Goal: Task Accomplishment & Management: Manage account settings

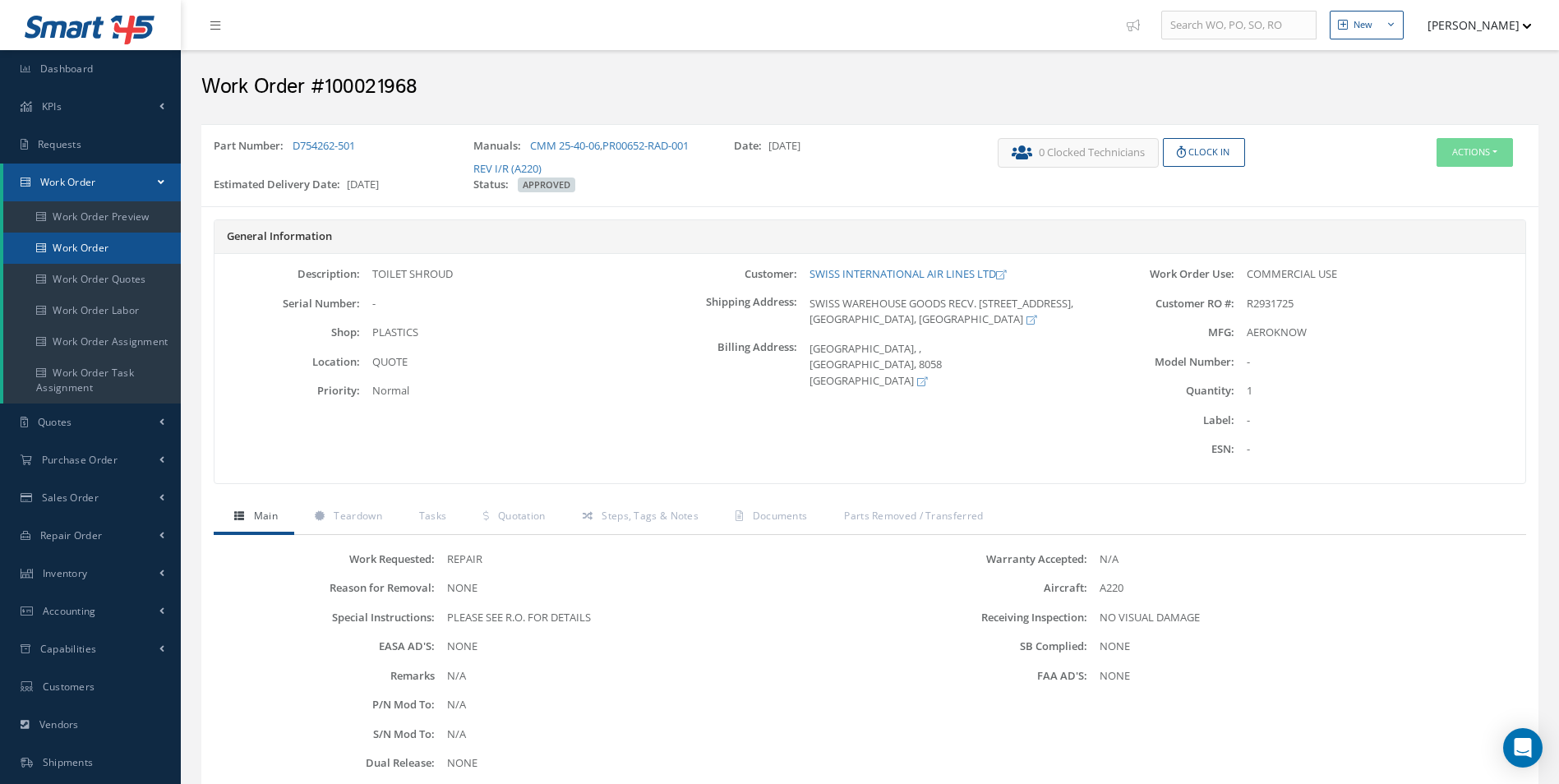
click at [83, 246] on link "Work Order" at bounding box center [92, 248] width 177 height 32
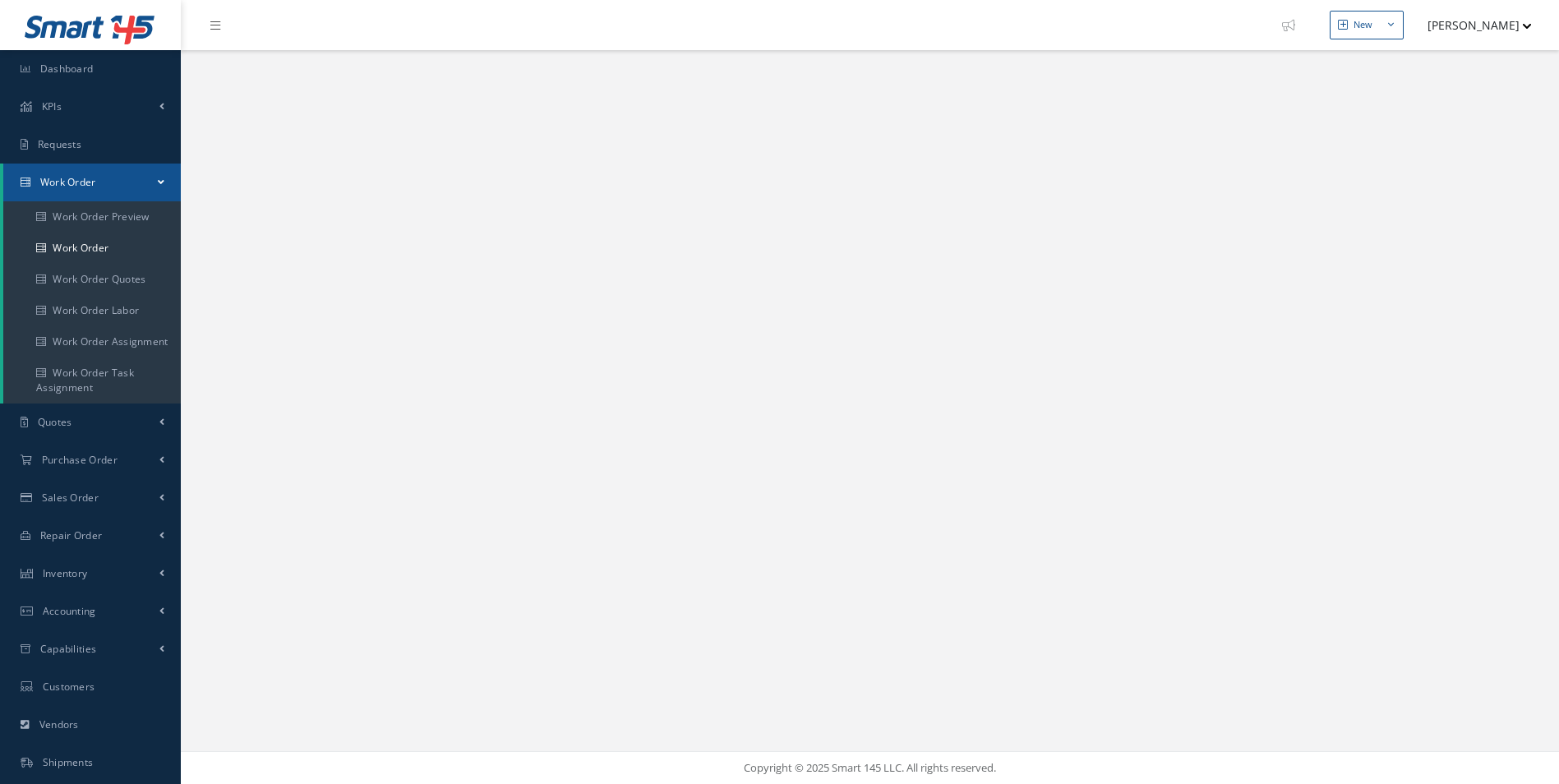
select select "25"
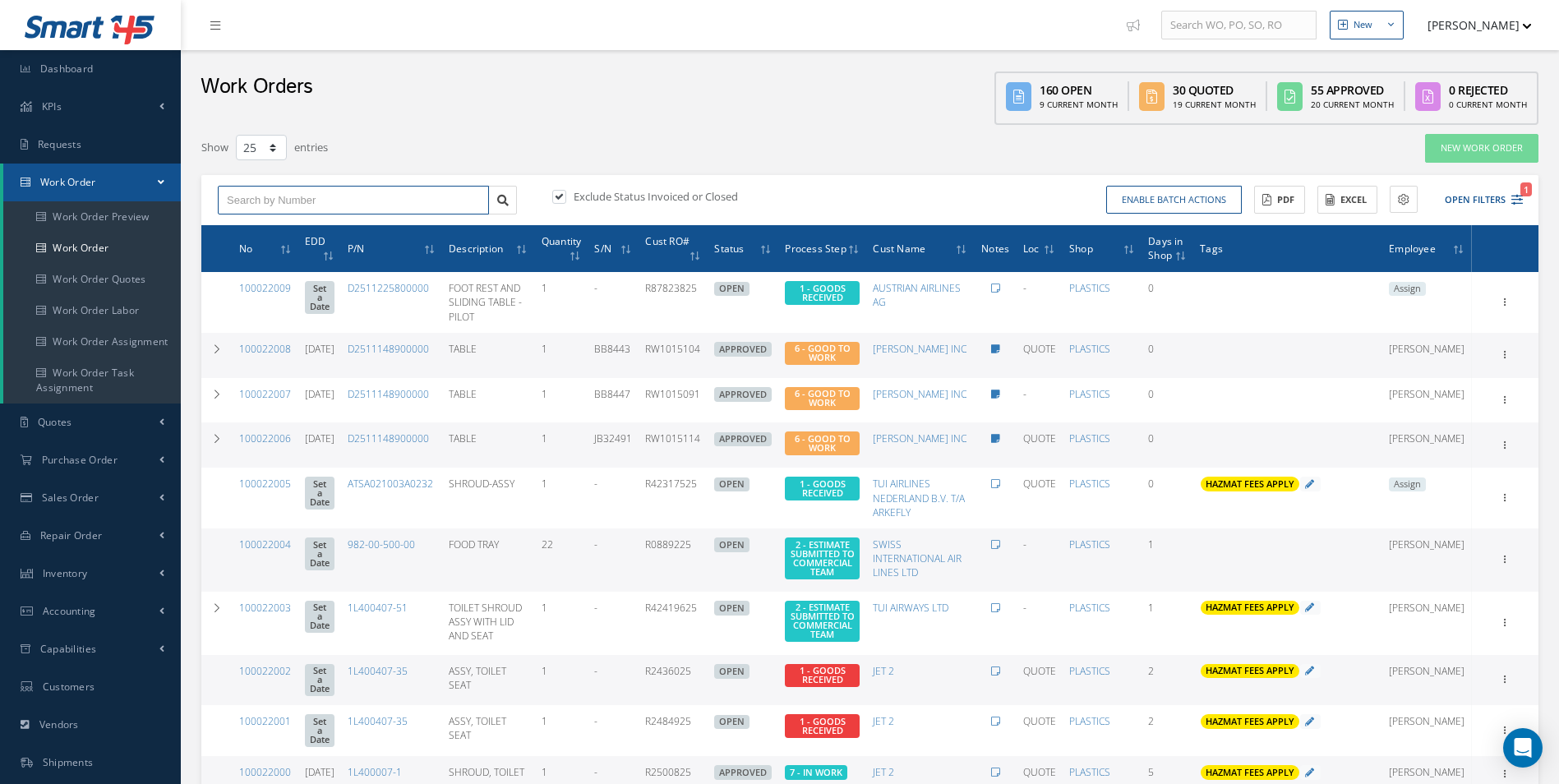
click at [272, 206] on input "text" at bounding box center [354, 201] width 271 height 30
type input "100021960"
click at [285, 227] on div "100021960" at bounding box center [353, 229] width 253 height 17
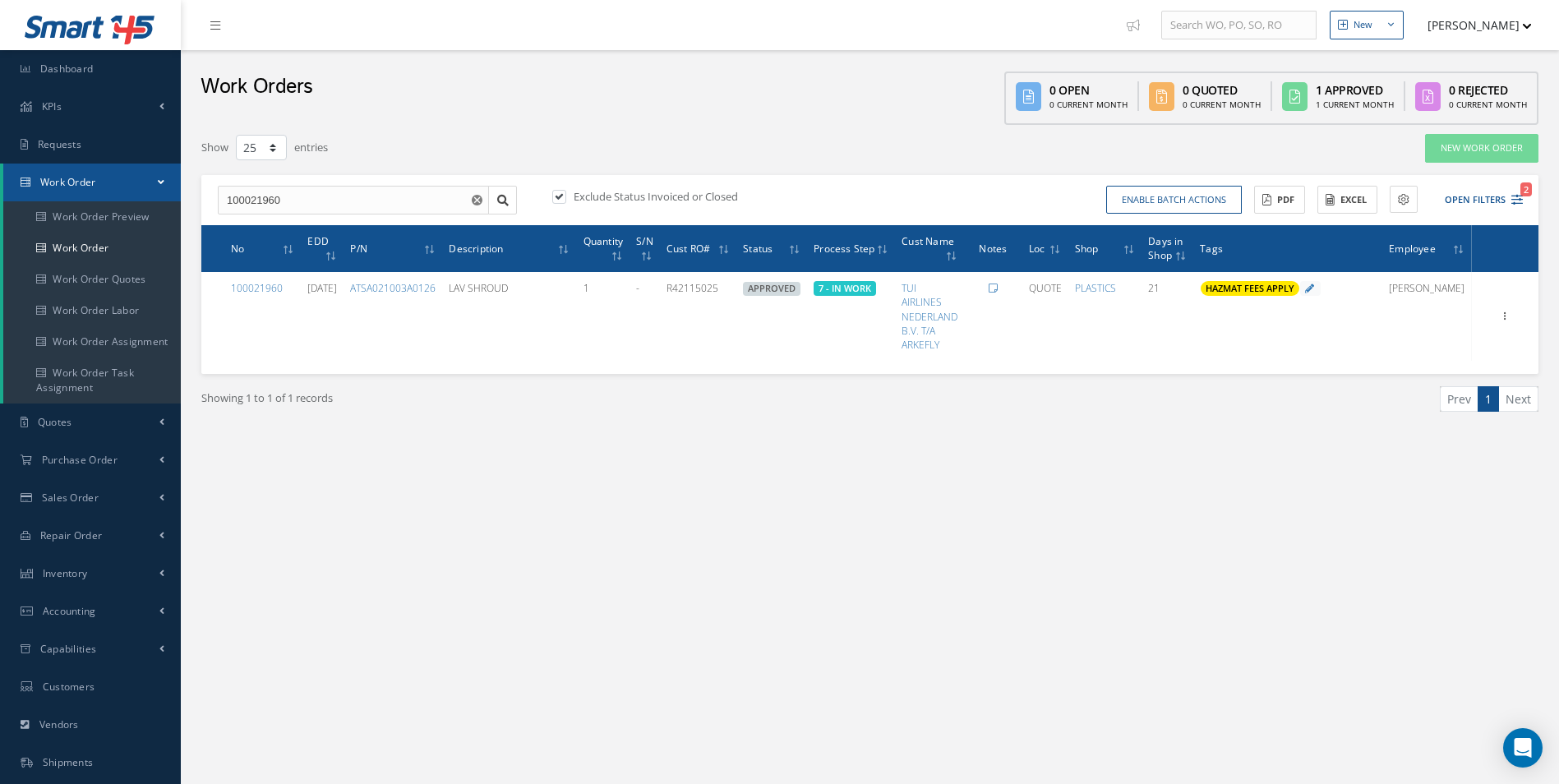
click at [766, 466] on div "Filters WO Number 100021960 Part Number Description Serial Number - BER CERTIFI…" at bounding box center [869, 305] width 1353 height 361
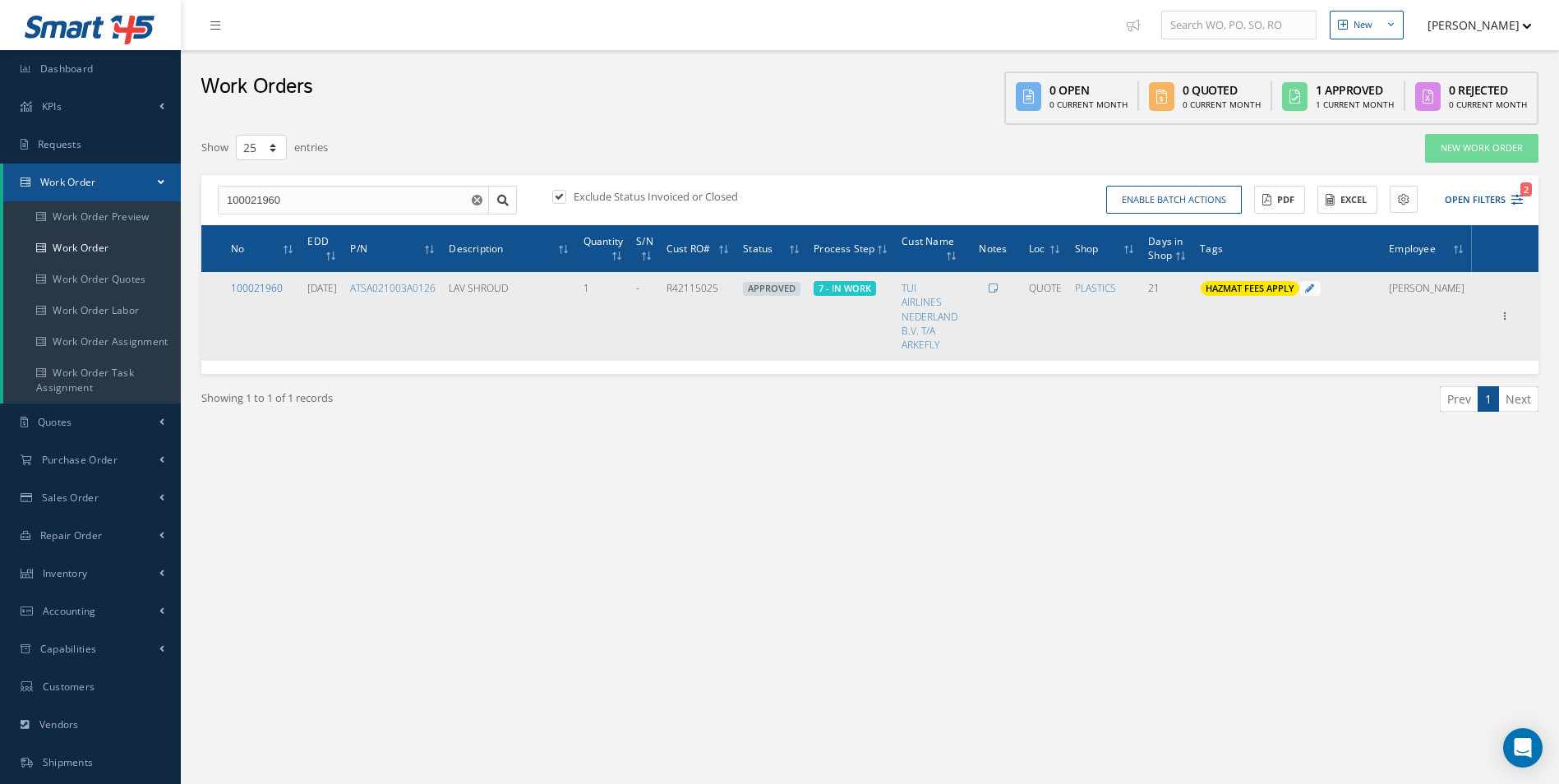
click at [253, 291] on link "100021960" at bounding box center [257, 288] width 52 height 14
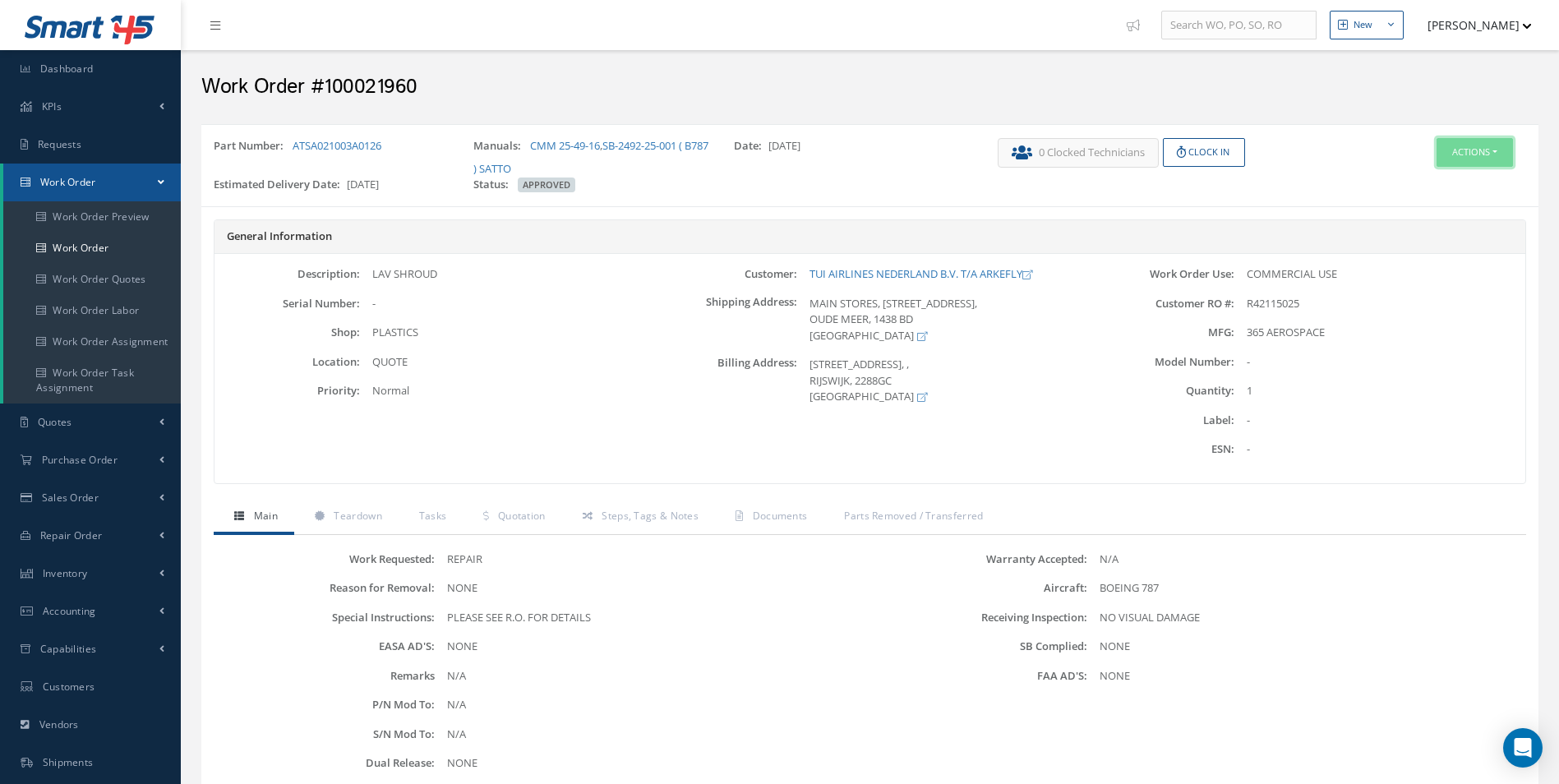
click at [1505, 142] on button "Actions" at bounding box center [1475, 152] width 77 height 29
click at [1423, 181] on link "Edit" at bounding box center [1450, 183] width 132 height 22
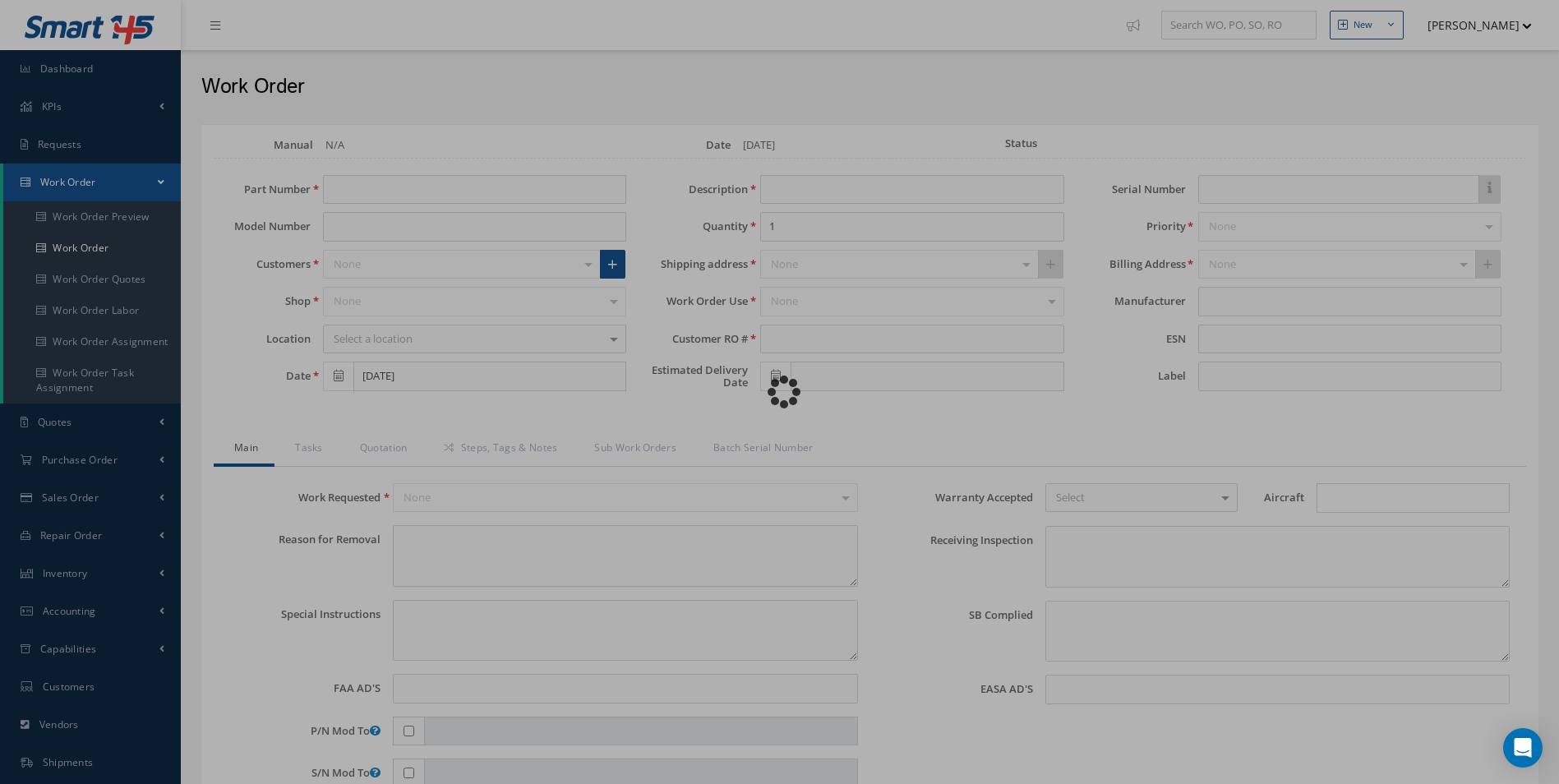
type input "ATSA021003A0126"
type input "09/24/2025"
type input "LAV SHROUD"
type input "R42115025"
type input "11/03/2025"
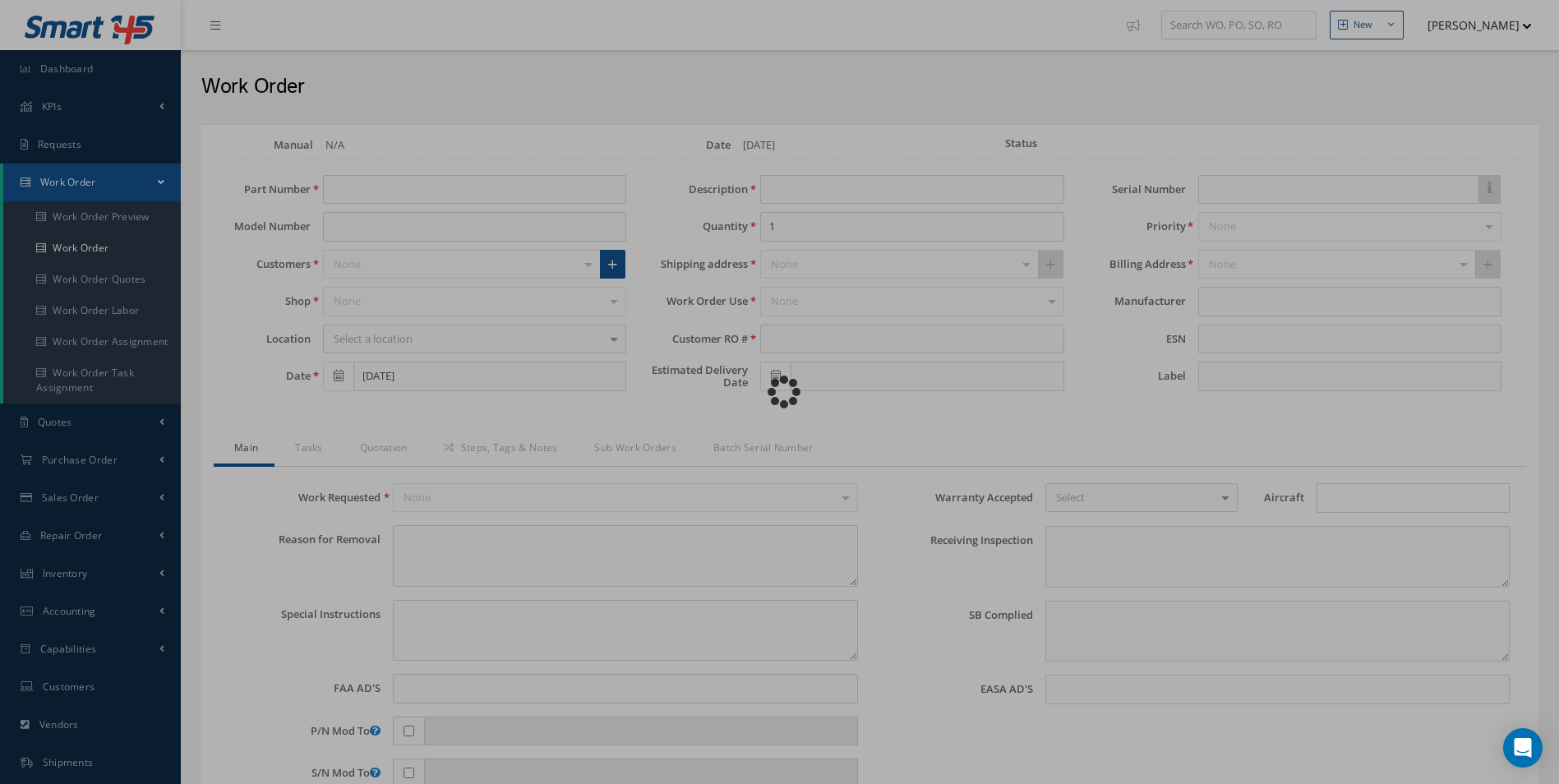
type textarea "NONE"
type textarea "PLEASE SEE R.O. FOR DETAILS"
type input "NONE"
type textarea "NO VISUAL DAMAGE"
type textarea "NONE"
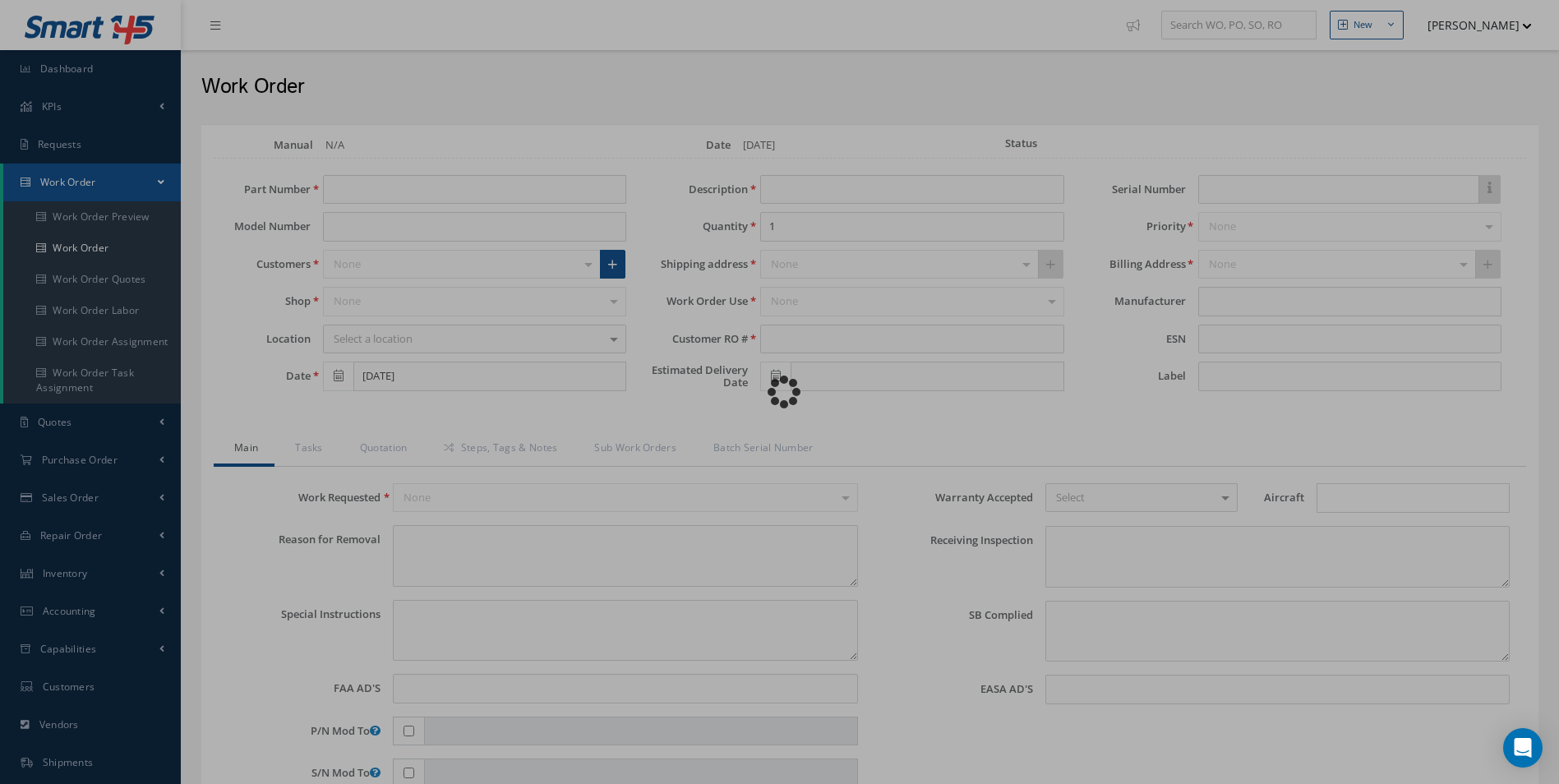
type input "NONE"
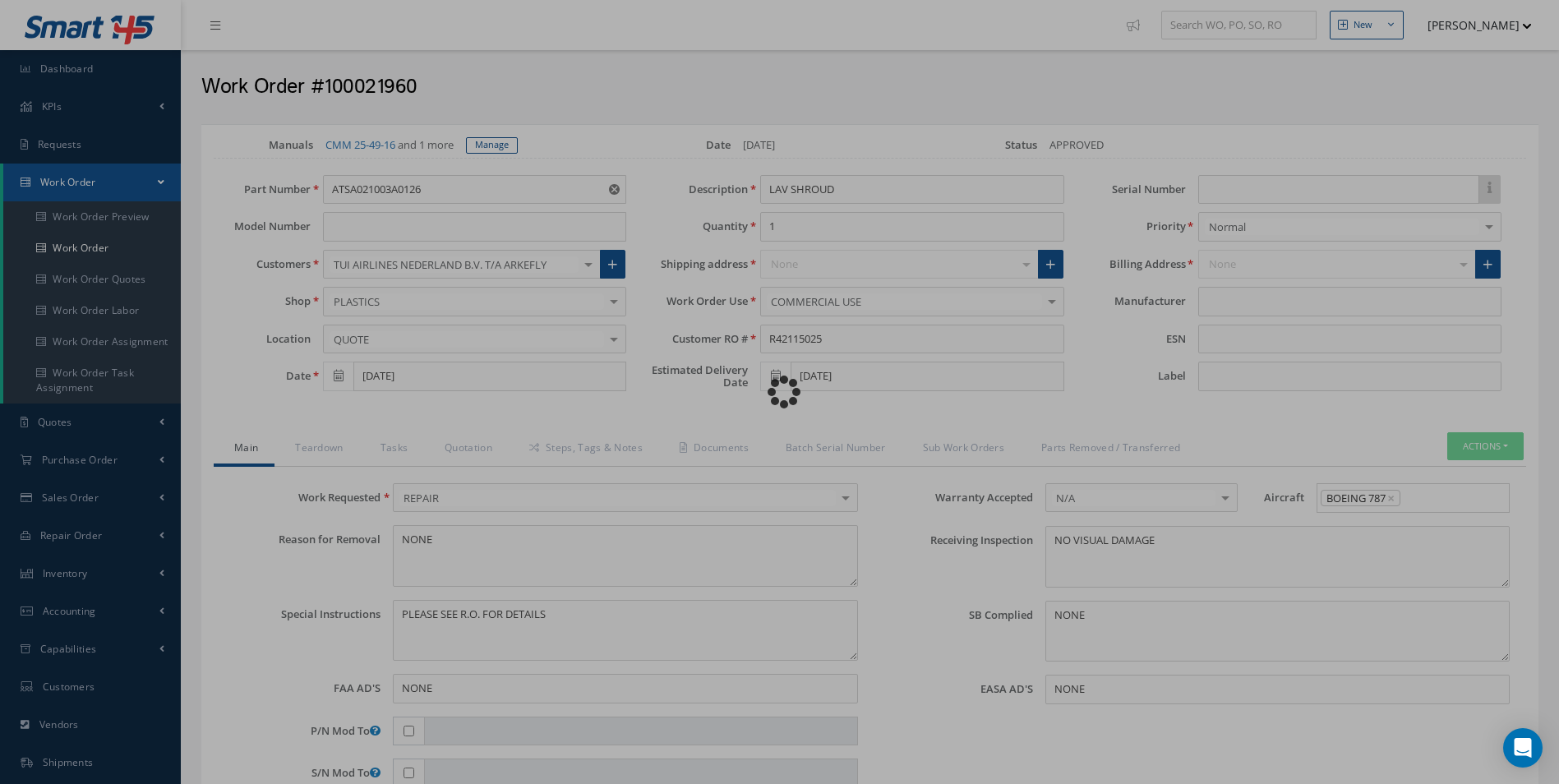
type input "365 AEROSPACE"
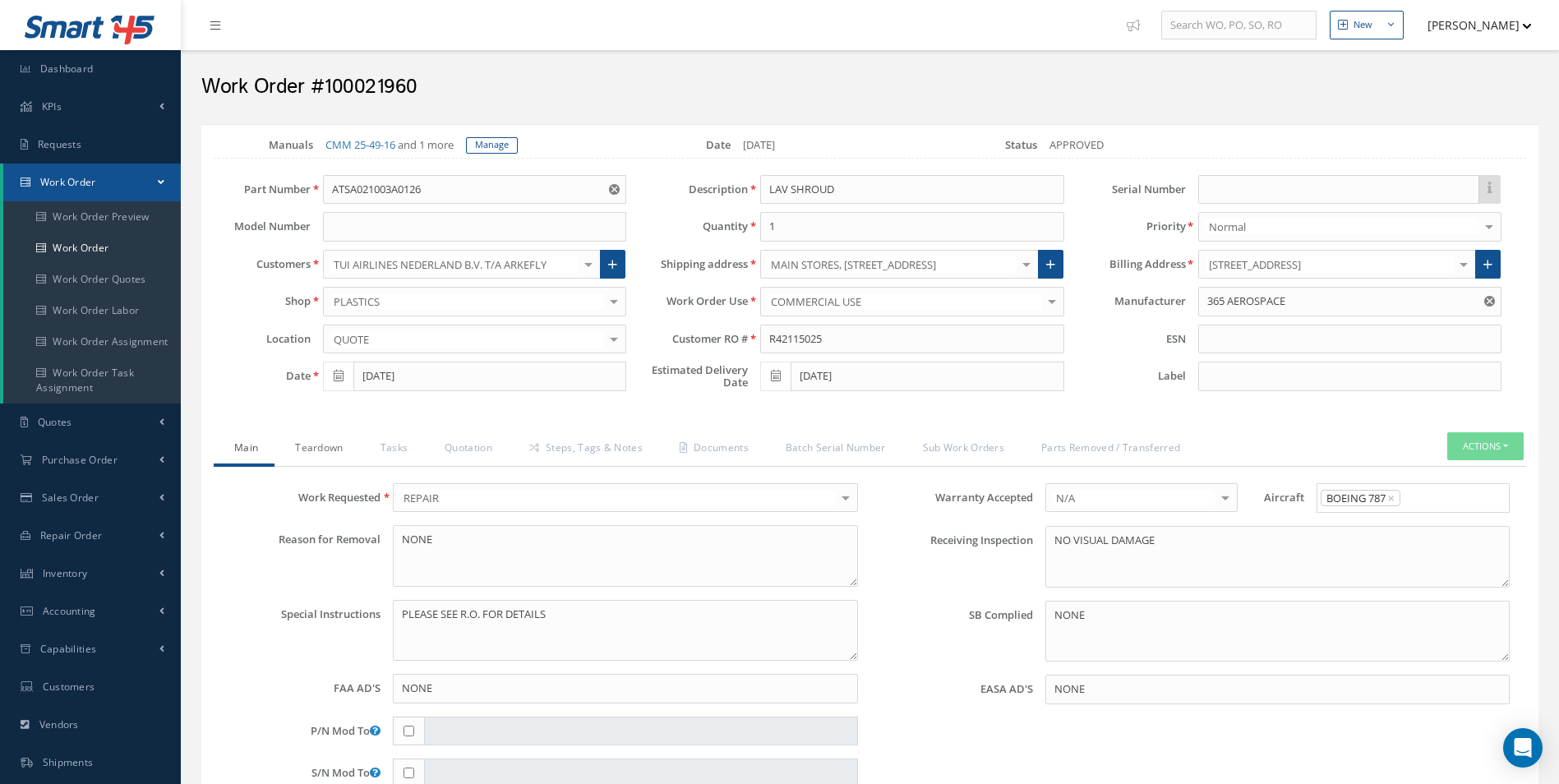
click at [313, 459] on link "Teardown" at bounding box center [317, 449] width 85 height 34
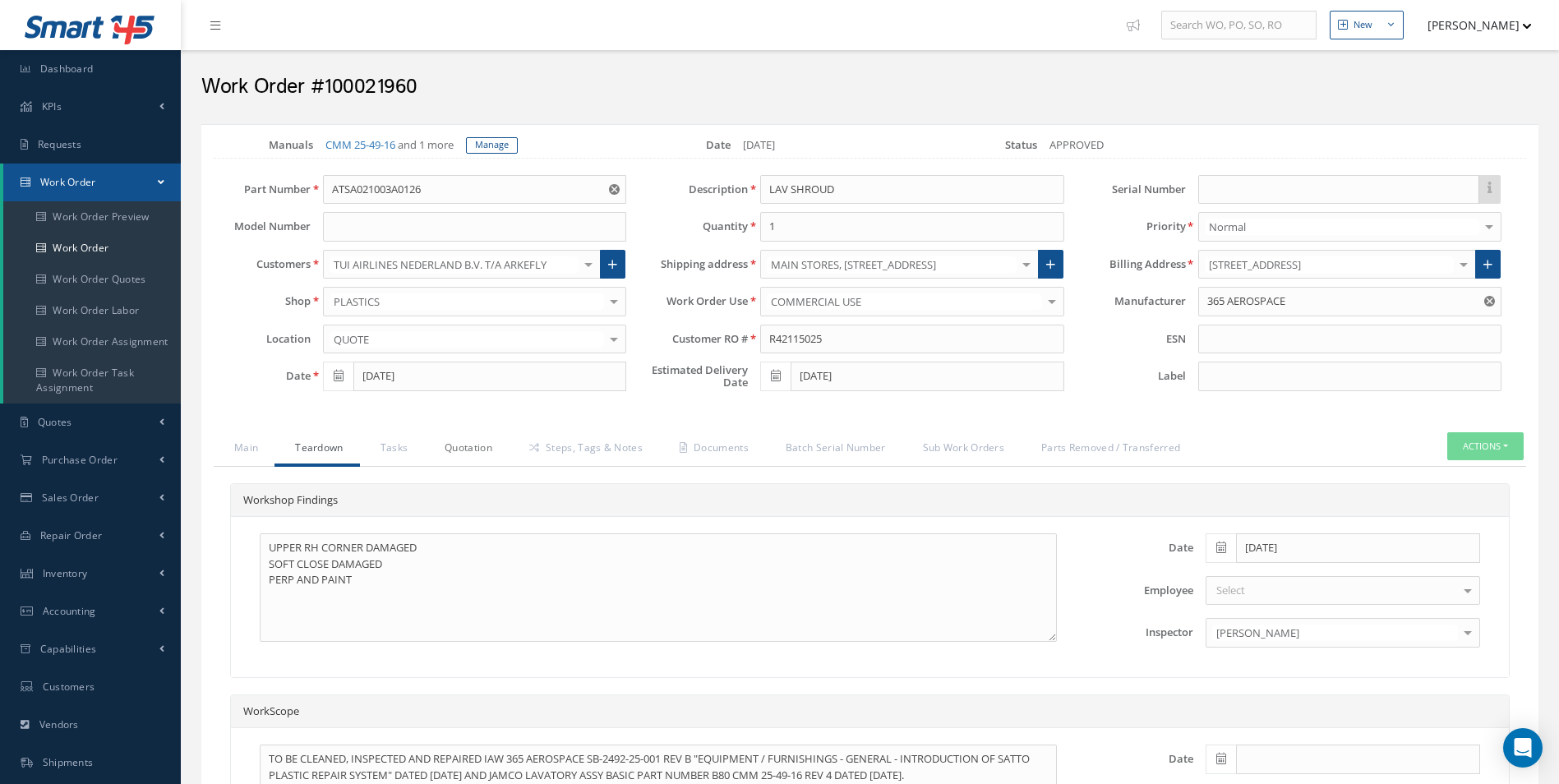
click at [441, 451] on link "Quotation" at bounding box center [466, 449] width 85 height 34
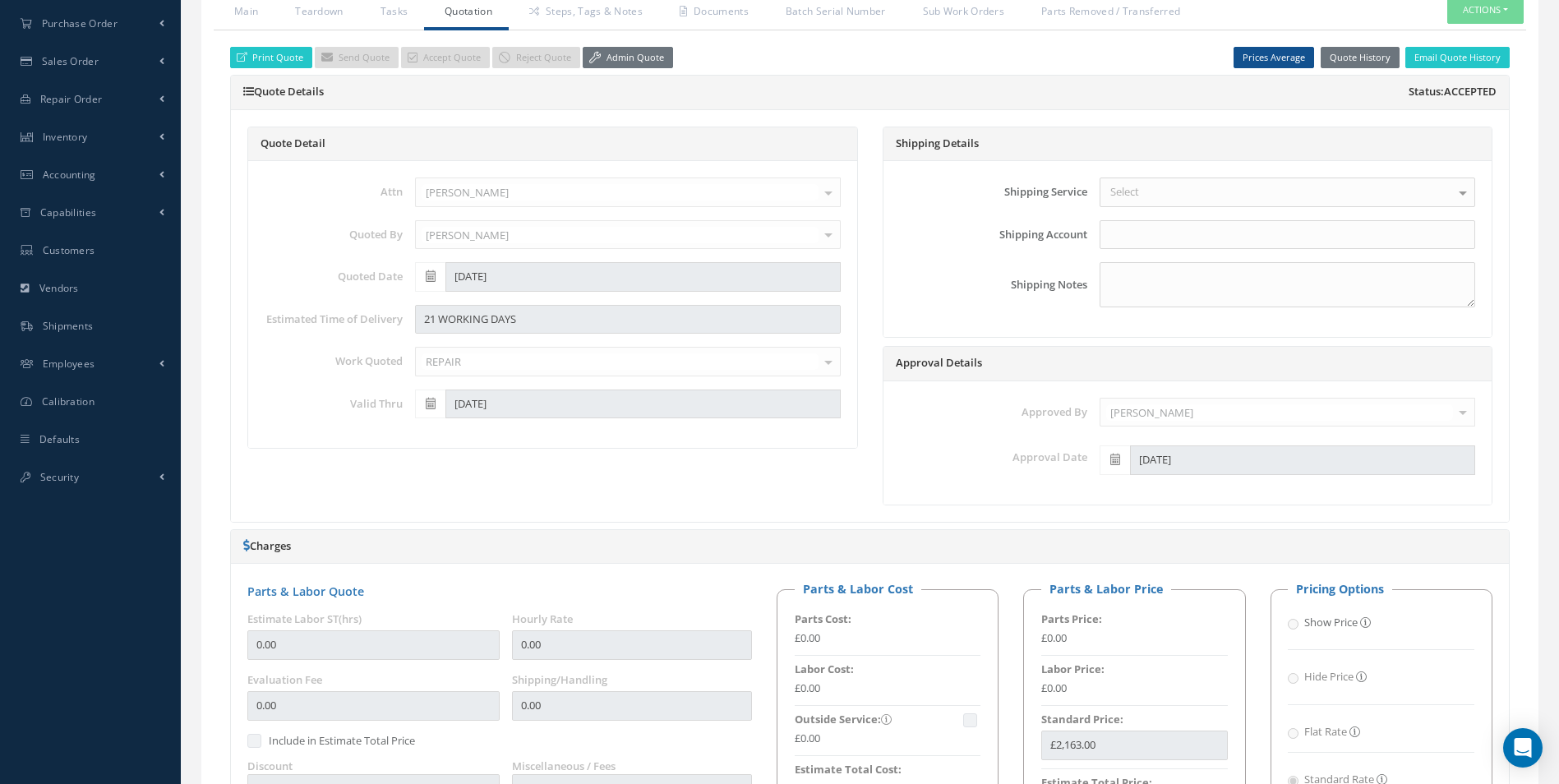
scroll to position [190, 0]
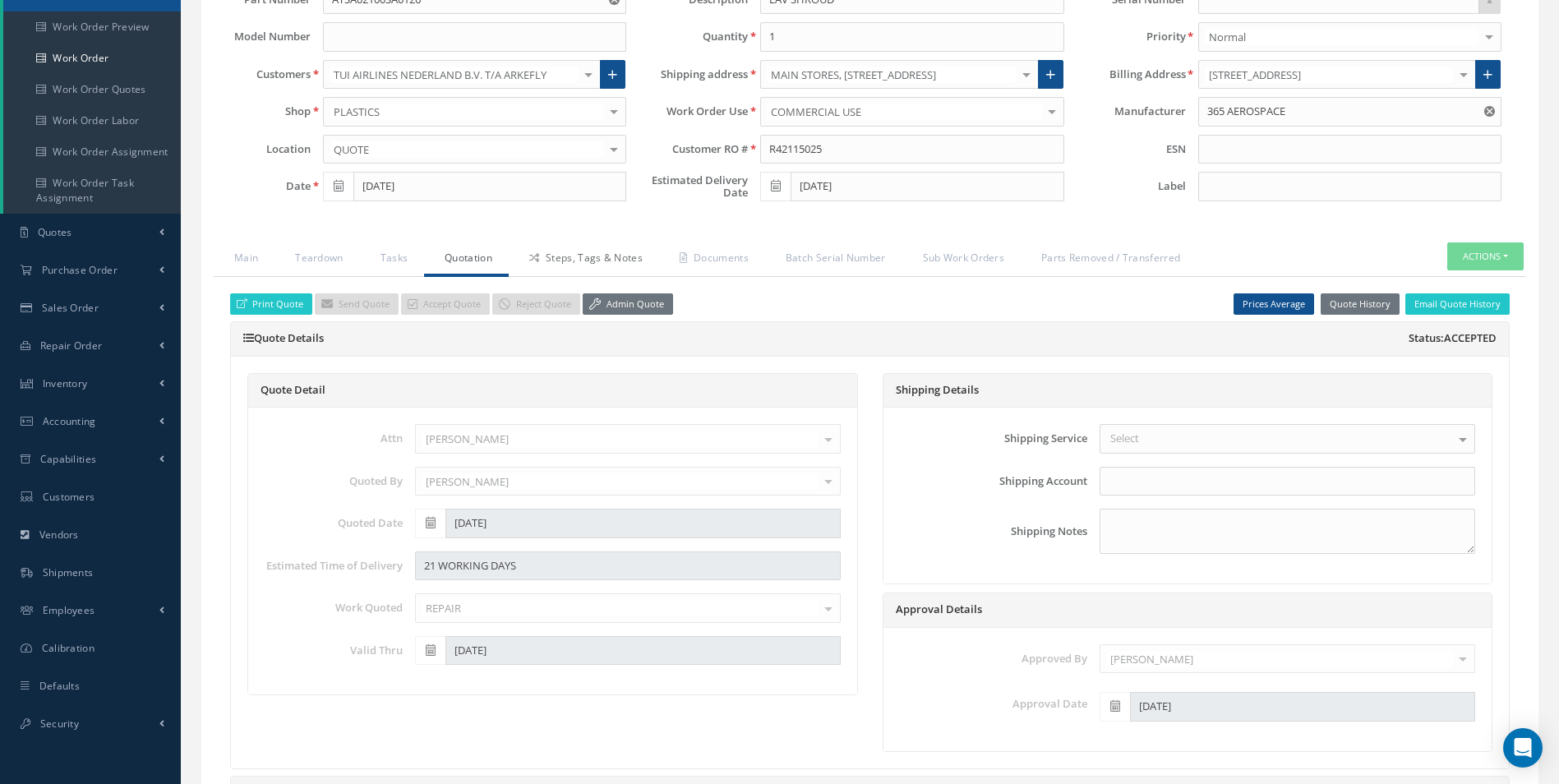
click at [614, 262] on link "Steps, Tags & Notes" at bounding box center [584, 259] width 151 height 34
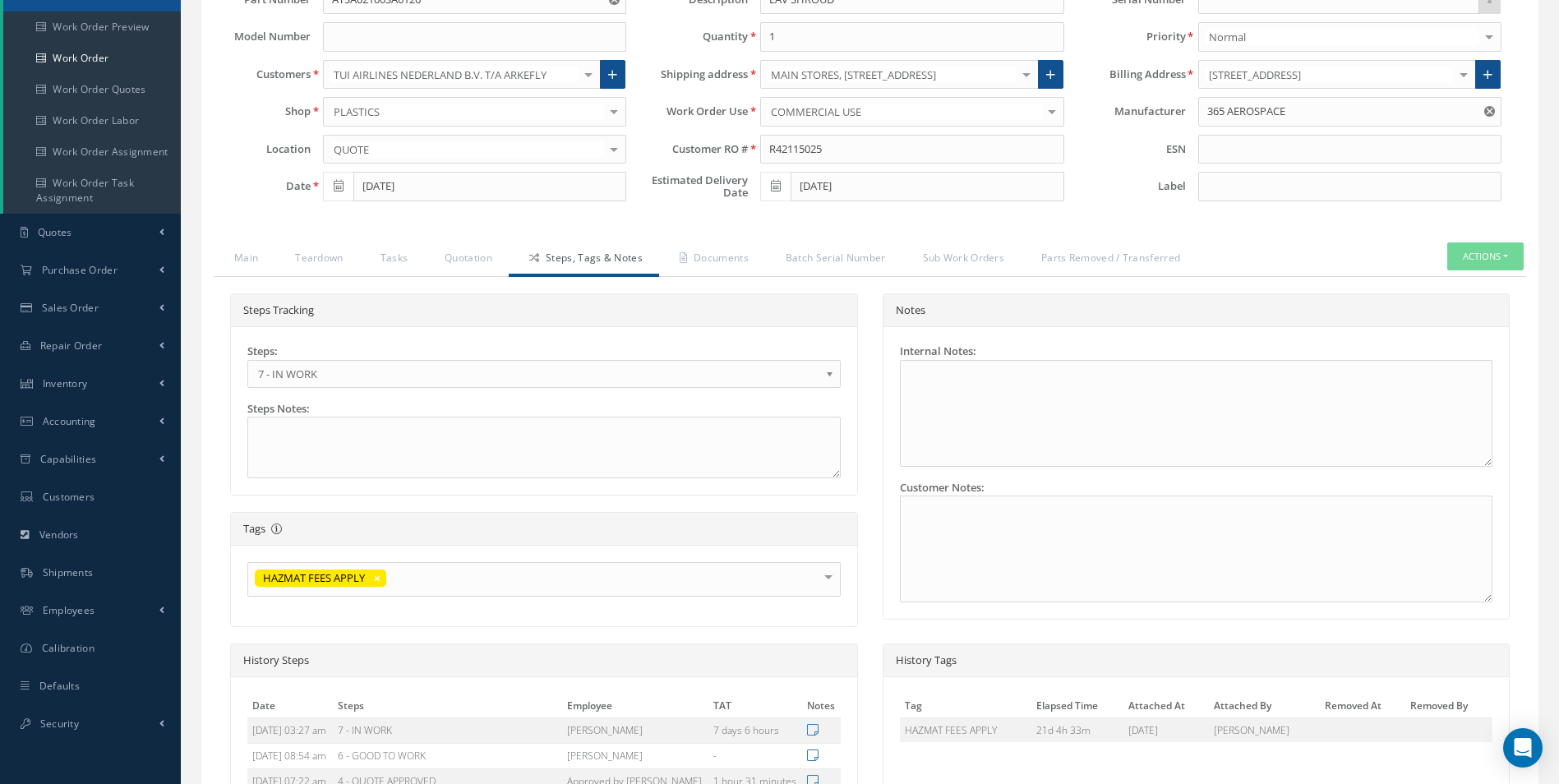
click at [366, 357] on div "Steps: 1 - GOODS RECEIVED 1.1- AWAITING CONTRACT REVIEW 2 - ESTIMATE SUBMITTED …" at bounding box center [544, 365] width 594 height 44
click at [366, 376] on span "7 - IN WORK" at bounding box center [539, 374] width 561 height 20
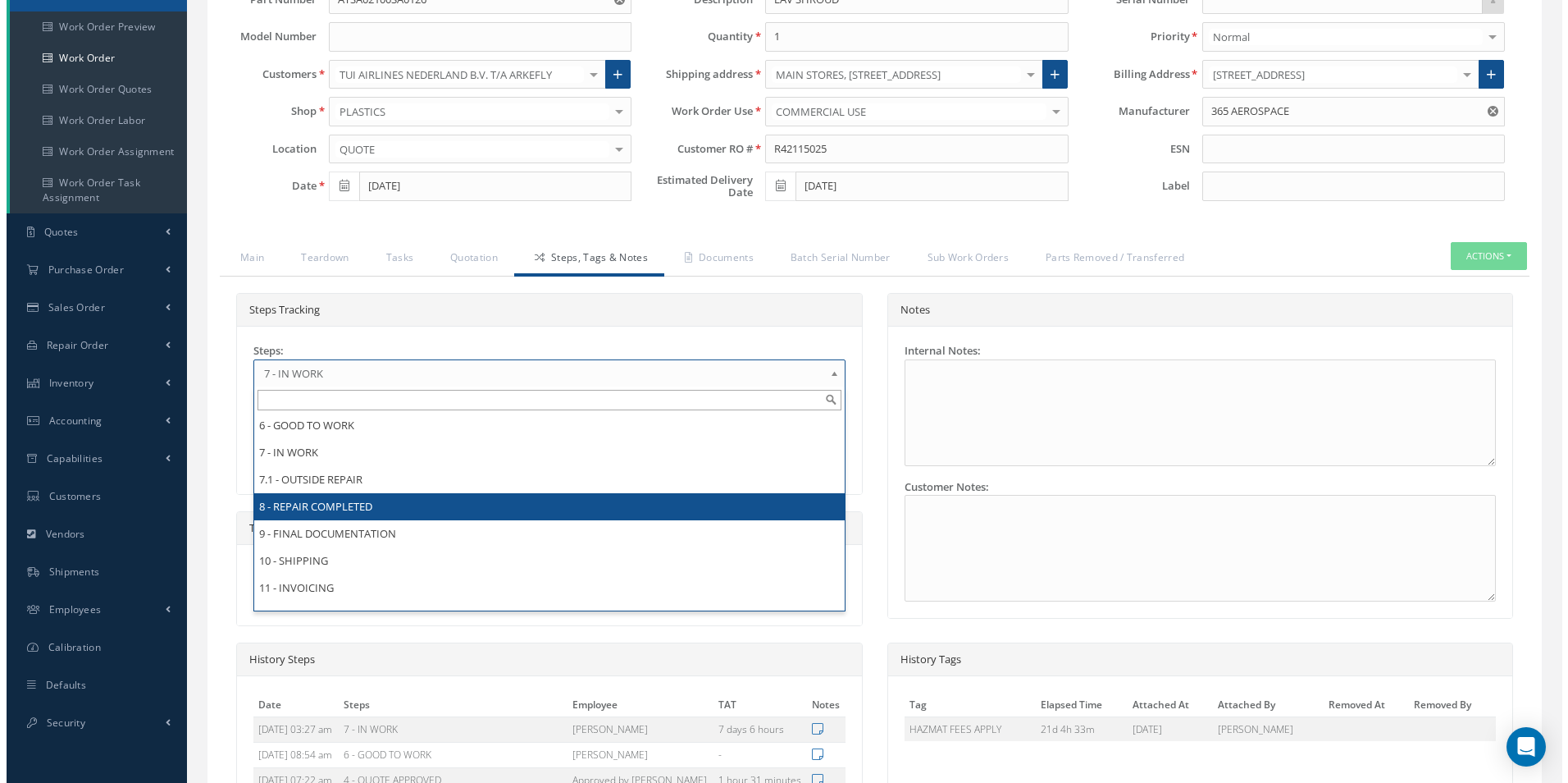
scroll to position [0, 0]
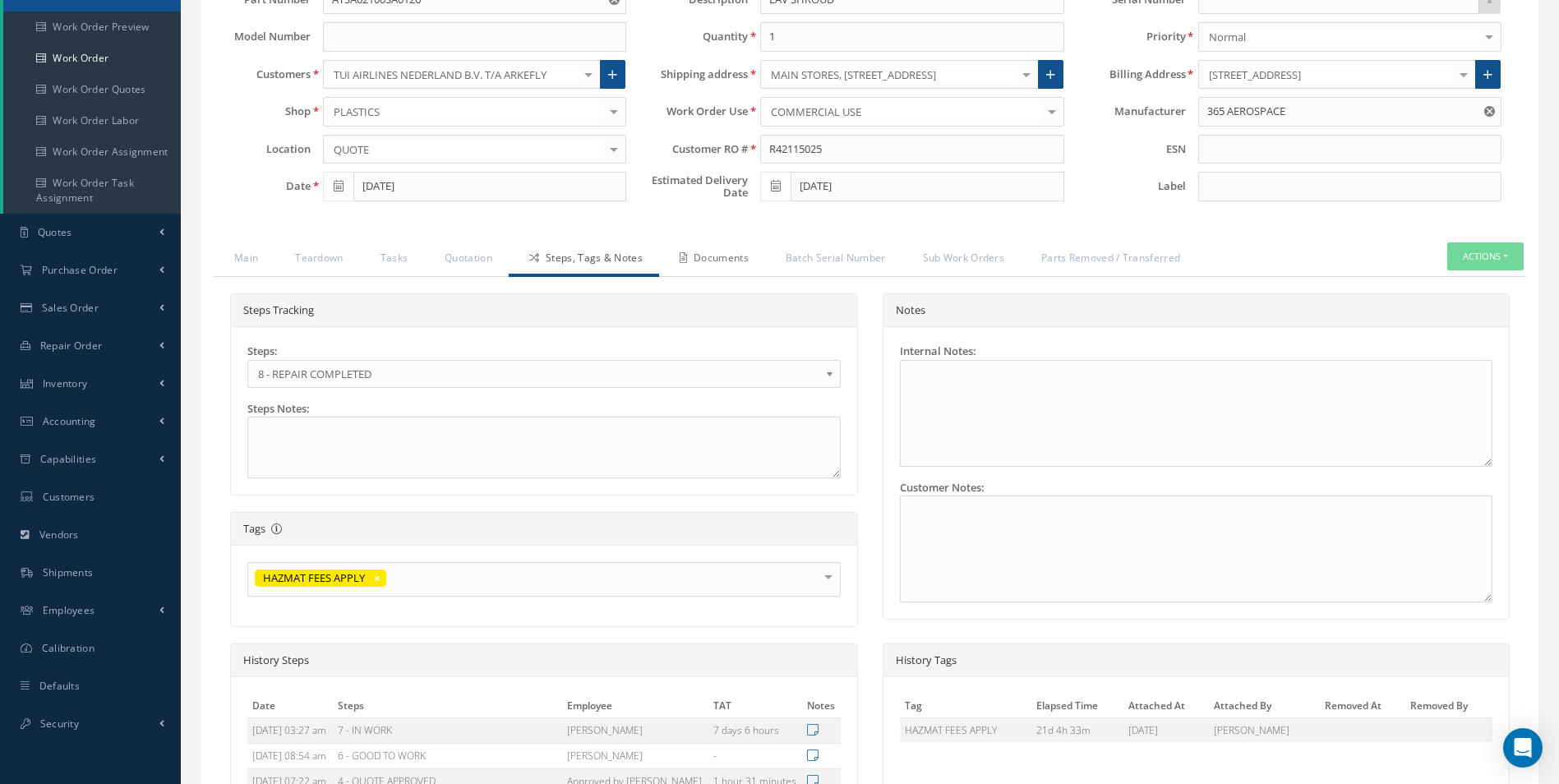
click at [734, 265] on link "Documents" at bounding box center [712, 259] width 106 height 34
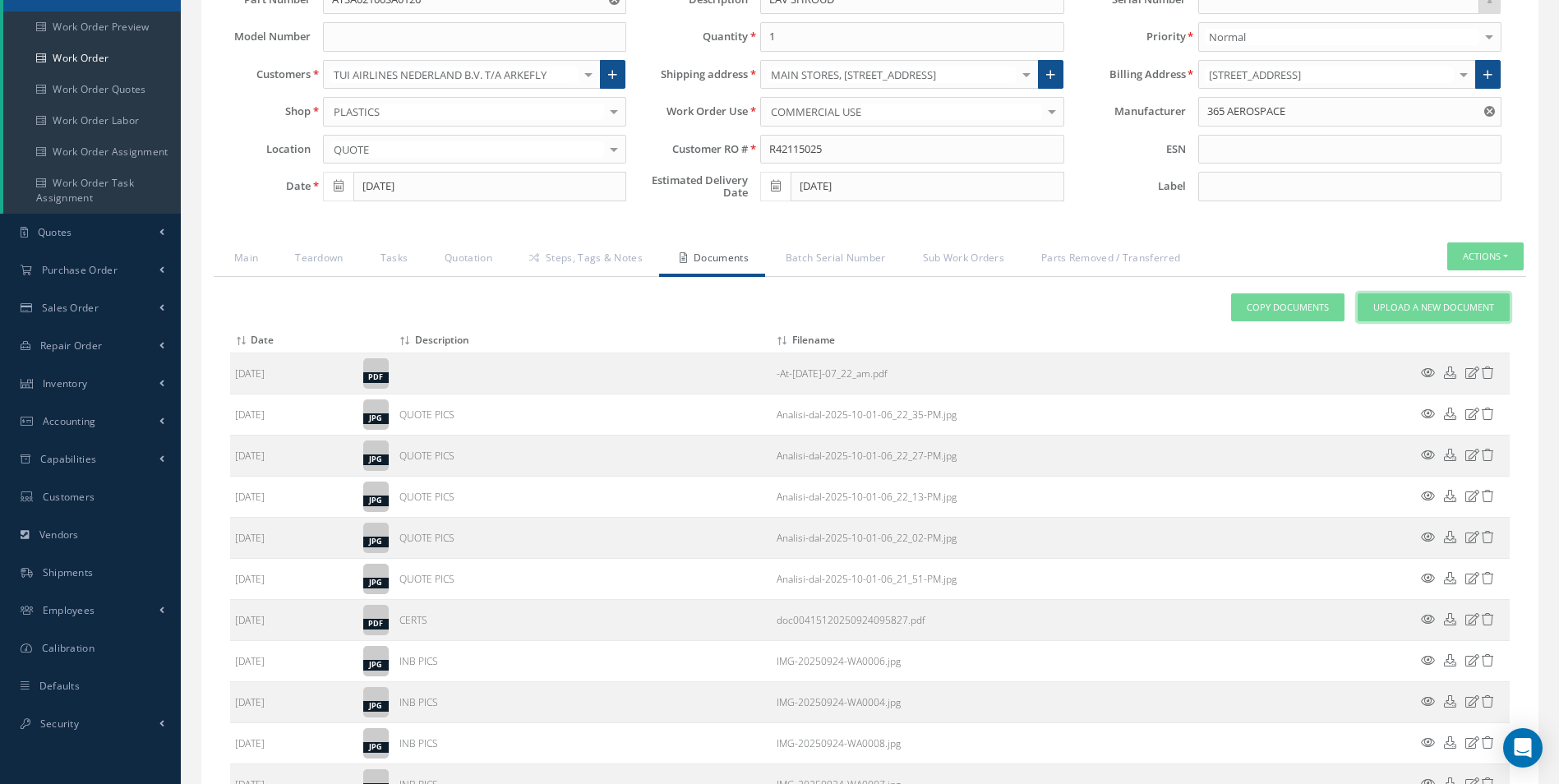
click at [1394, 306] on span "Upload a New Document" at bounding box center [1433, 307] width 121 height 14
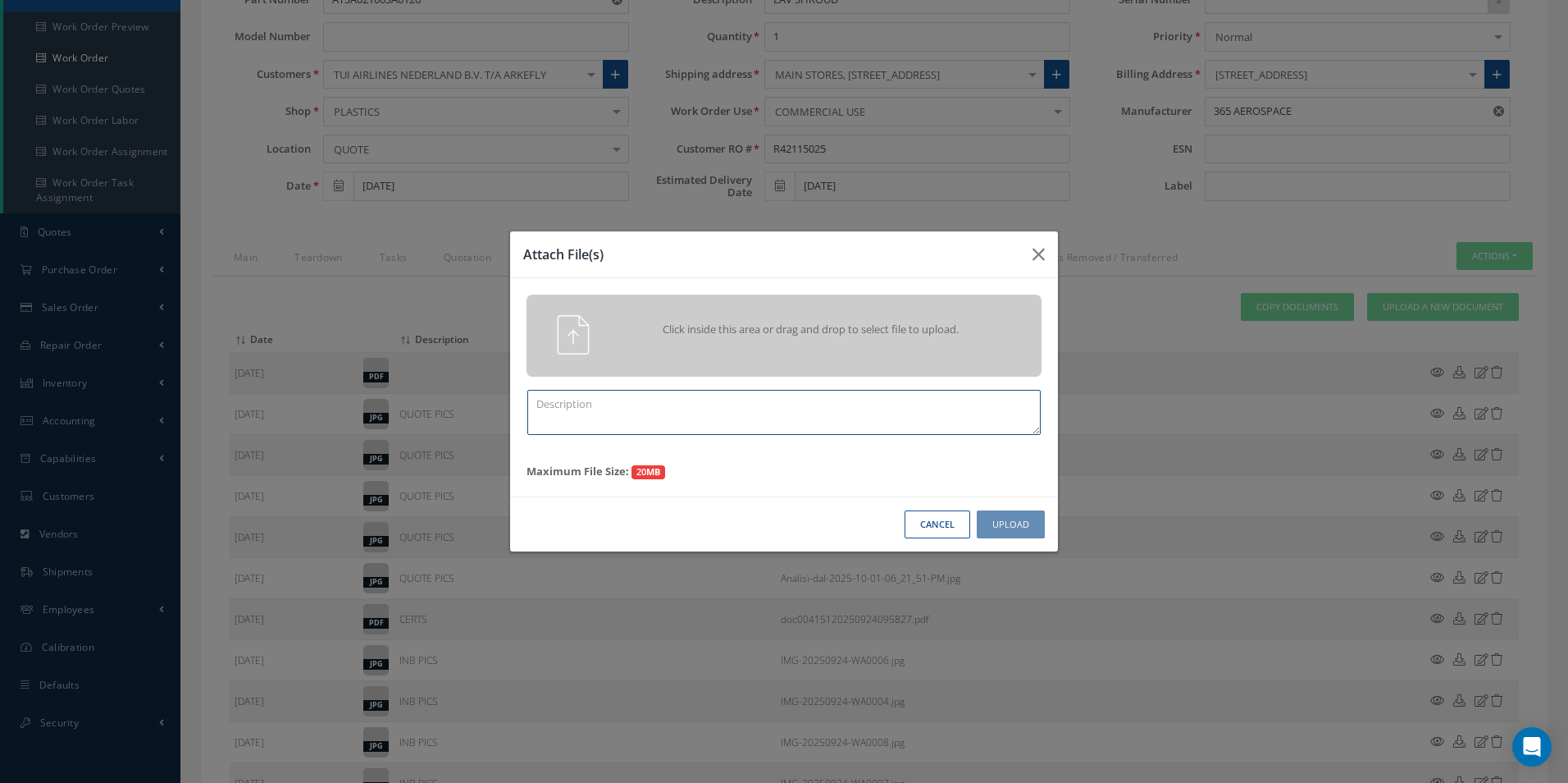
click at [569, 414] on textarea at bounding box center [784, 412] width 514 height 45
type textarea "f"
type textarea "FINISH"
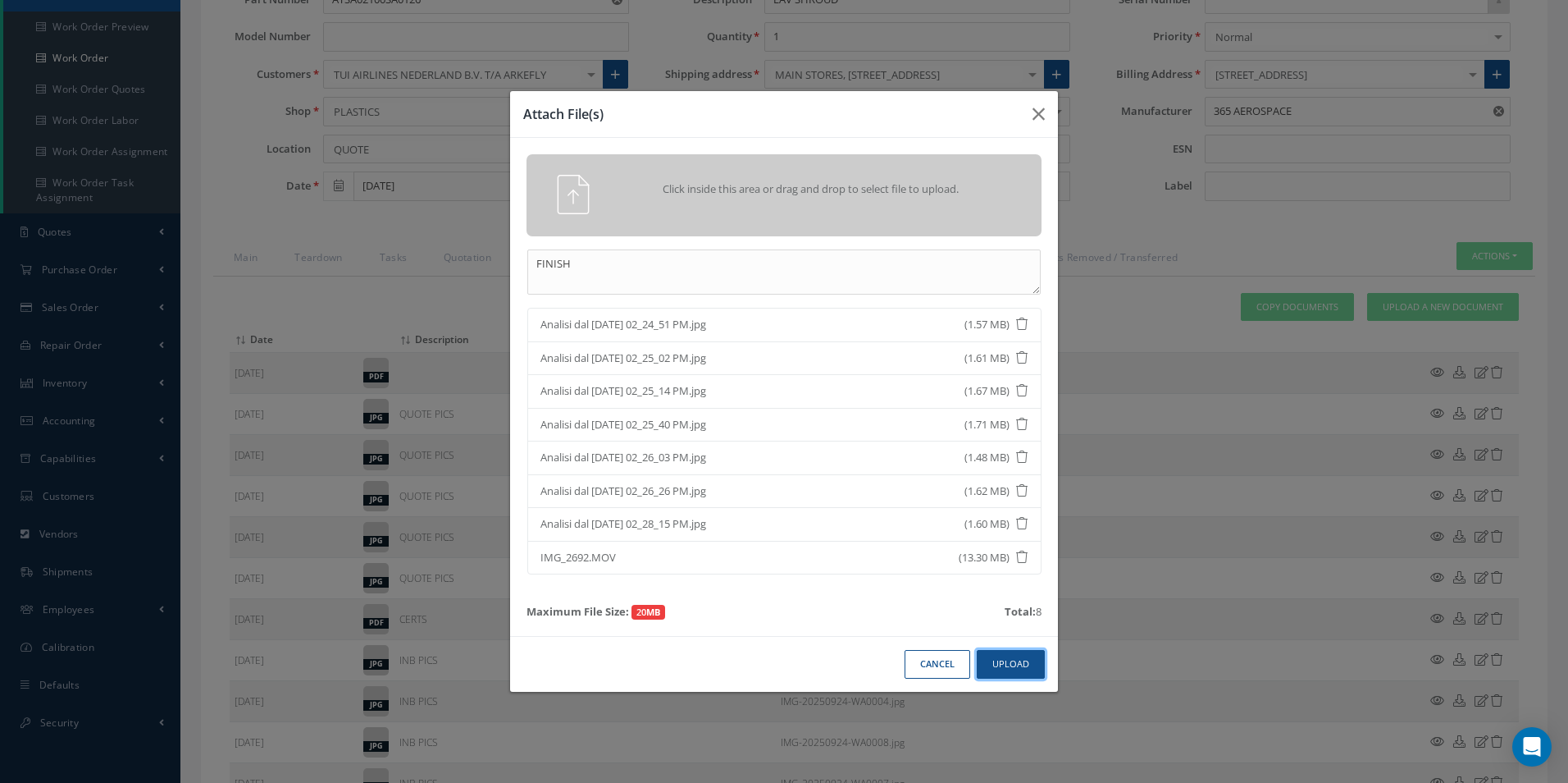
click at [1023, 670] on button "Upload" at bounding box center [1010, 664] width 68 height 29
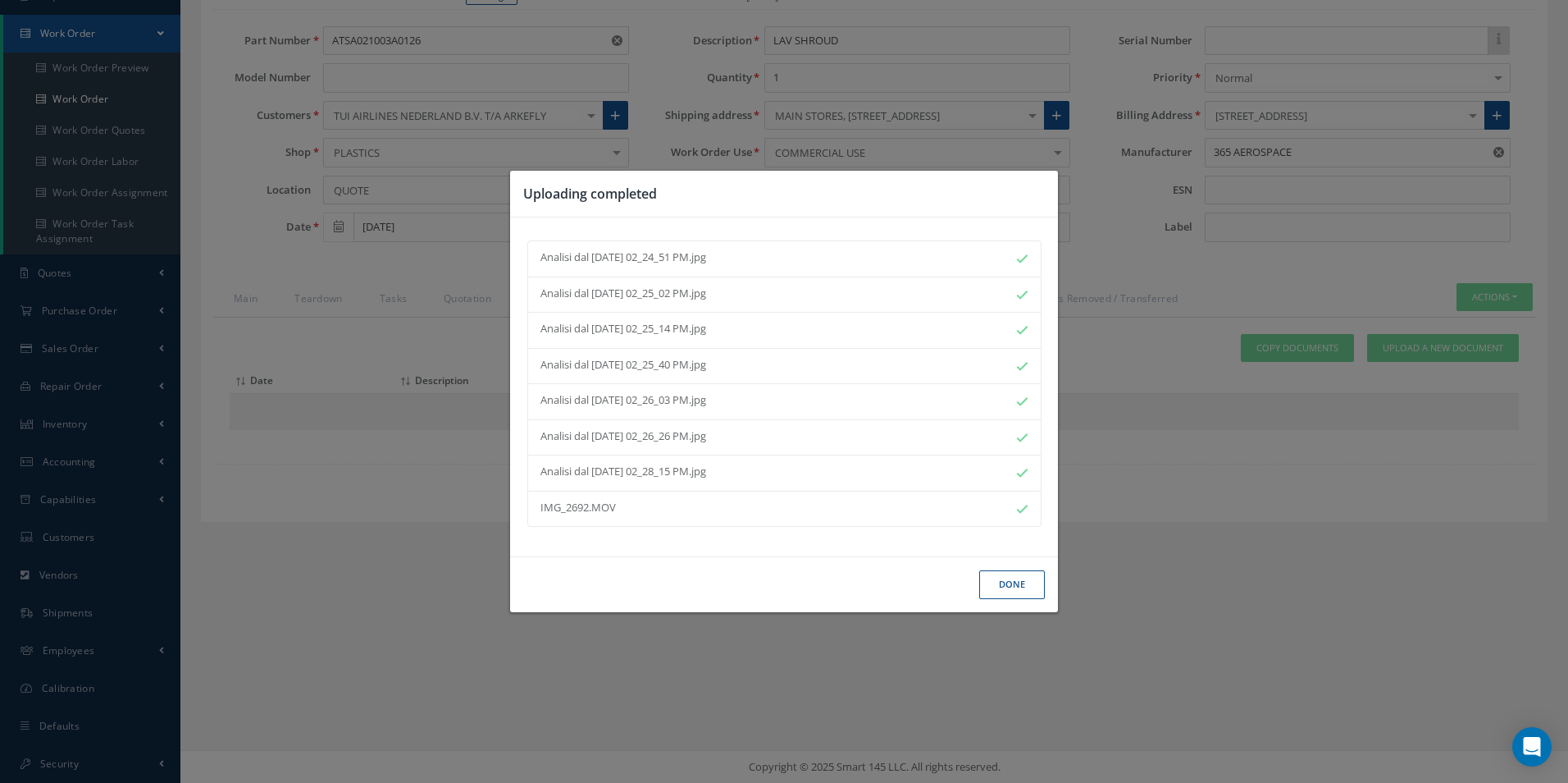
scroll to position [190, 0]
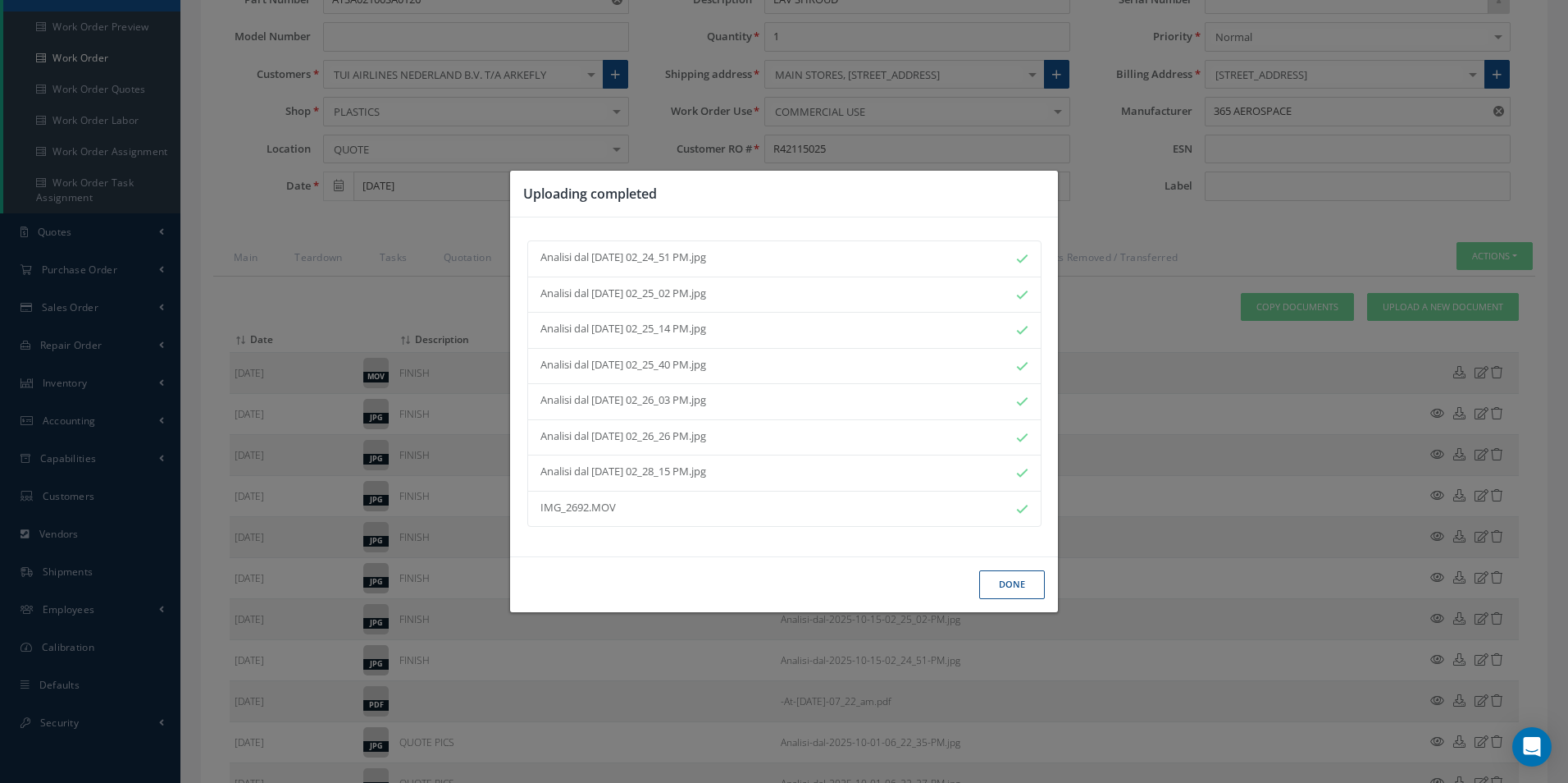
click at [1020, 597] on button "Done" at bounding box center [1011, 584] width 66 height 29
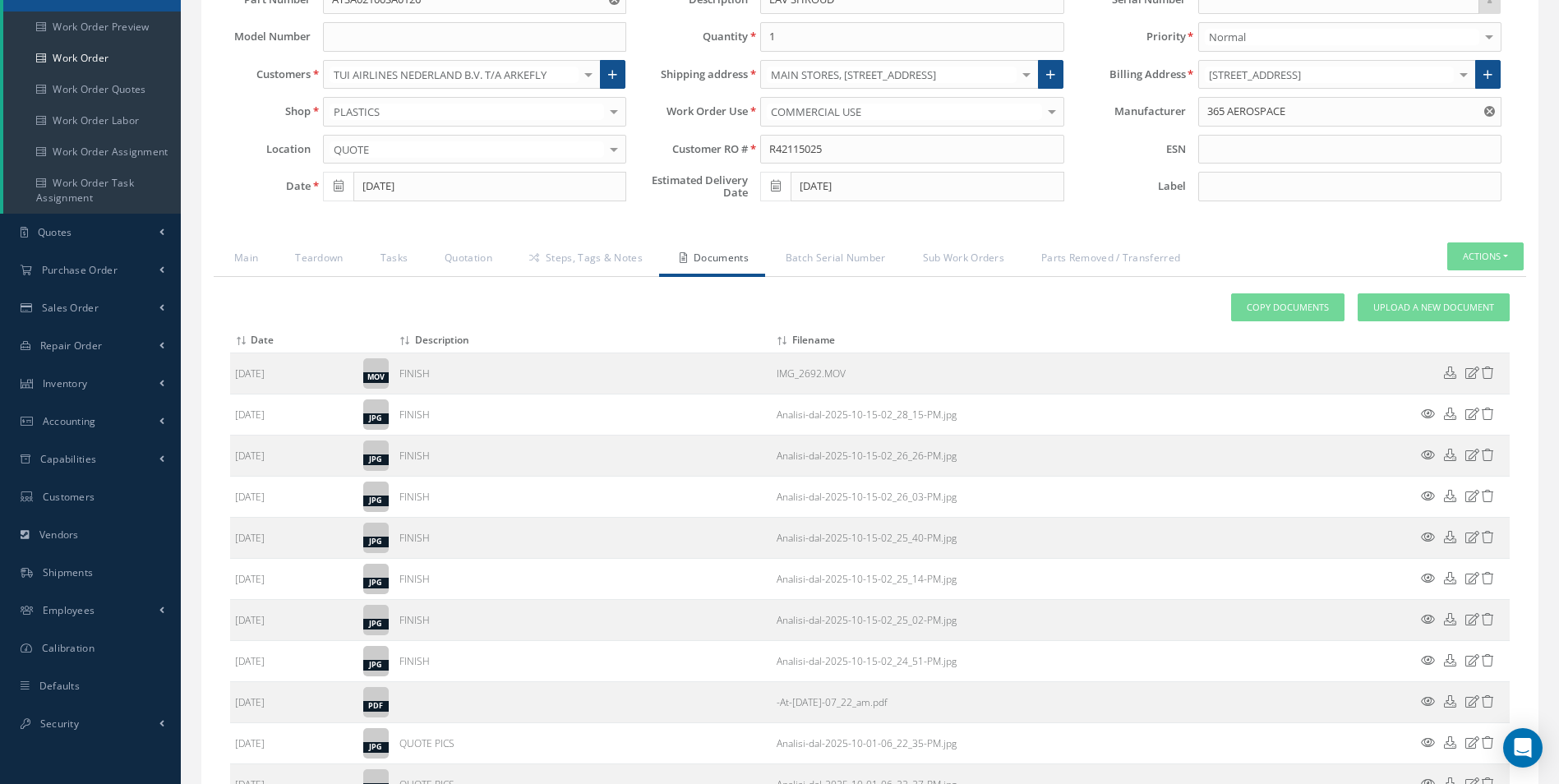
click at [1471, 370] on icon at bounding box center [1472, 372] width 14 height 12
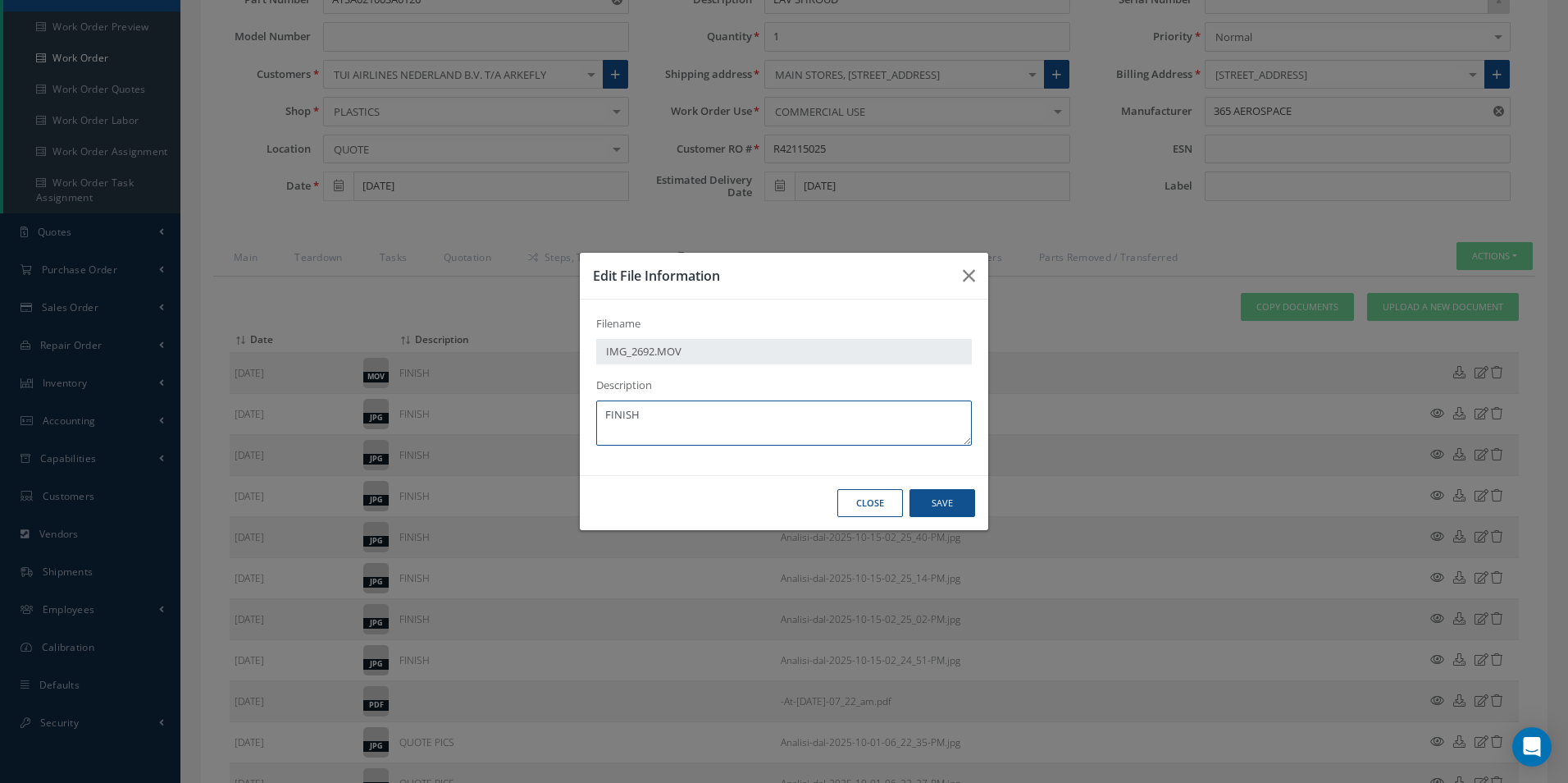
click at [662, 416] on textarea "FINISH" at bounding box center [784, 423] width 376 height 45
type textarea "FINISH + TEST"
click at [962, 504] on button "Save" at bounding box center [942, 503] width 66 height 29
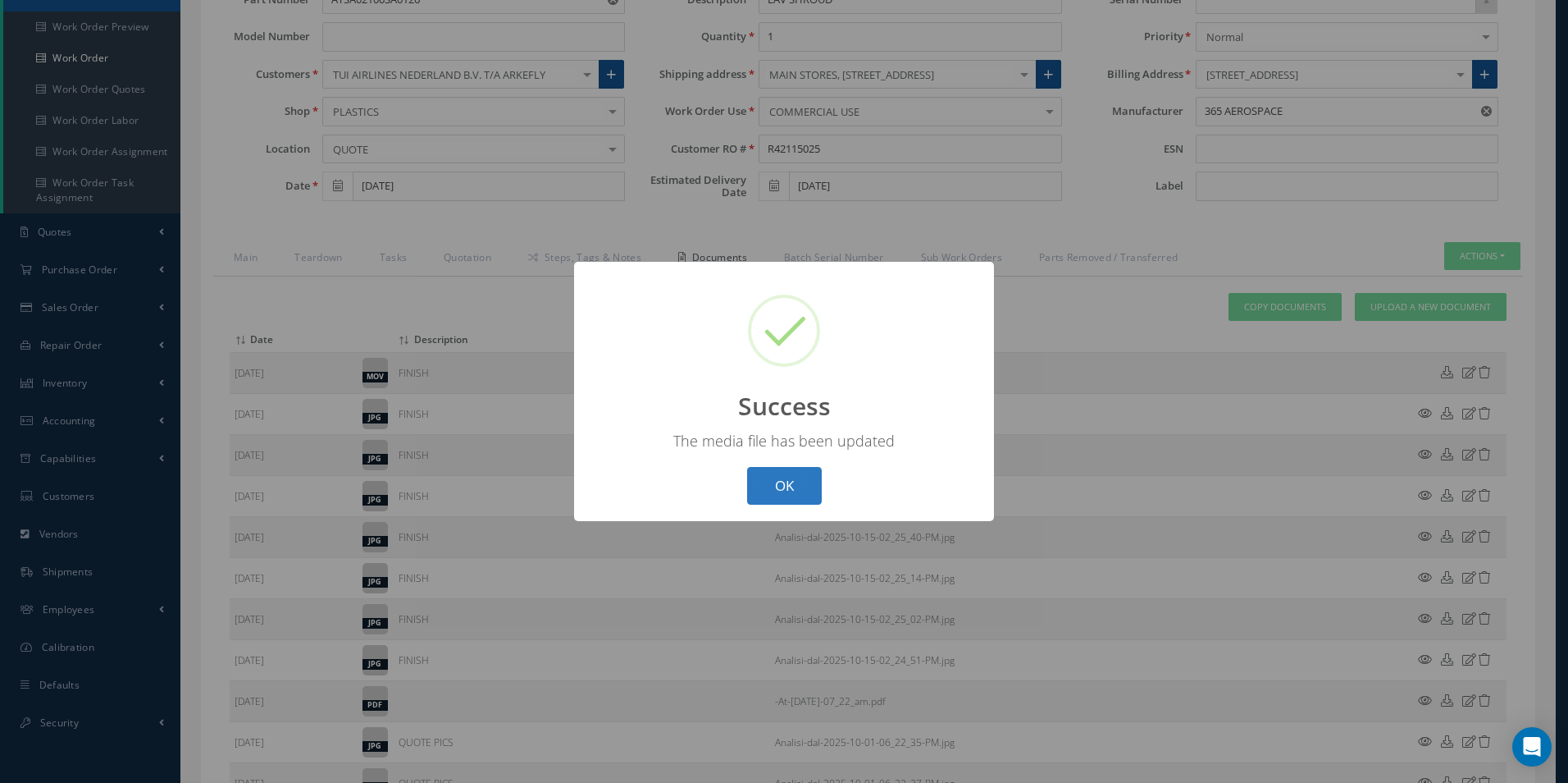
click at [754, 485] on button "OK" at bounding box center [784, 486] width 75 height 38
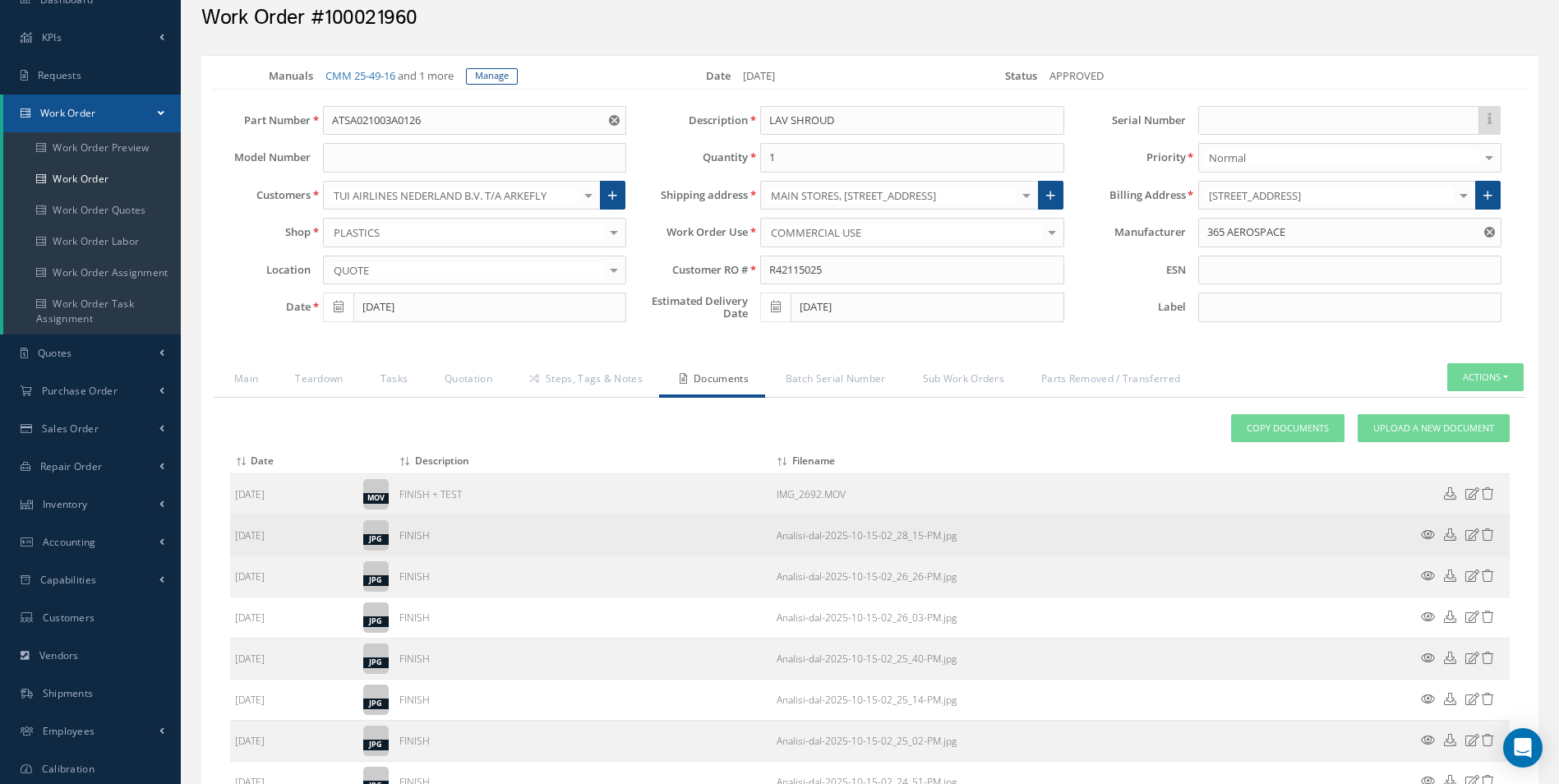
scroll to position [0, 0]
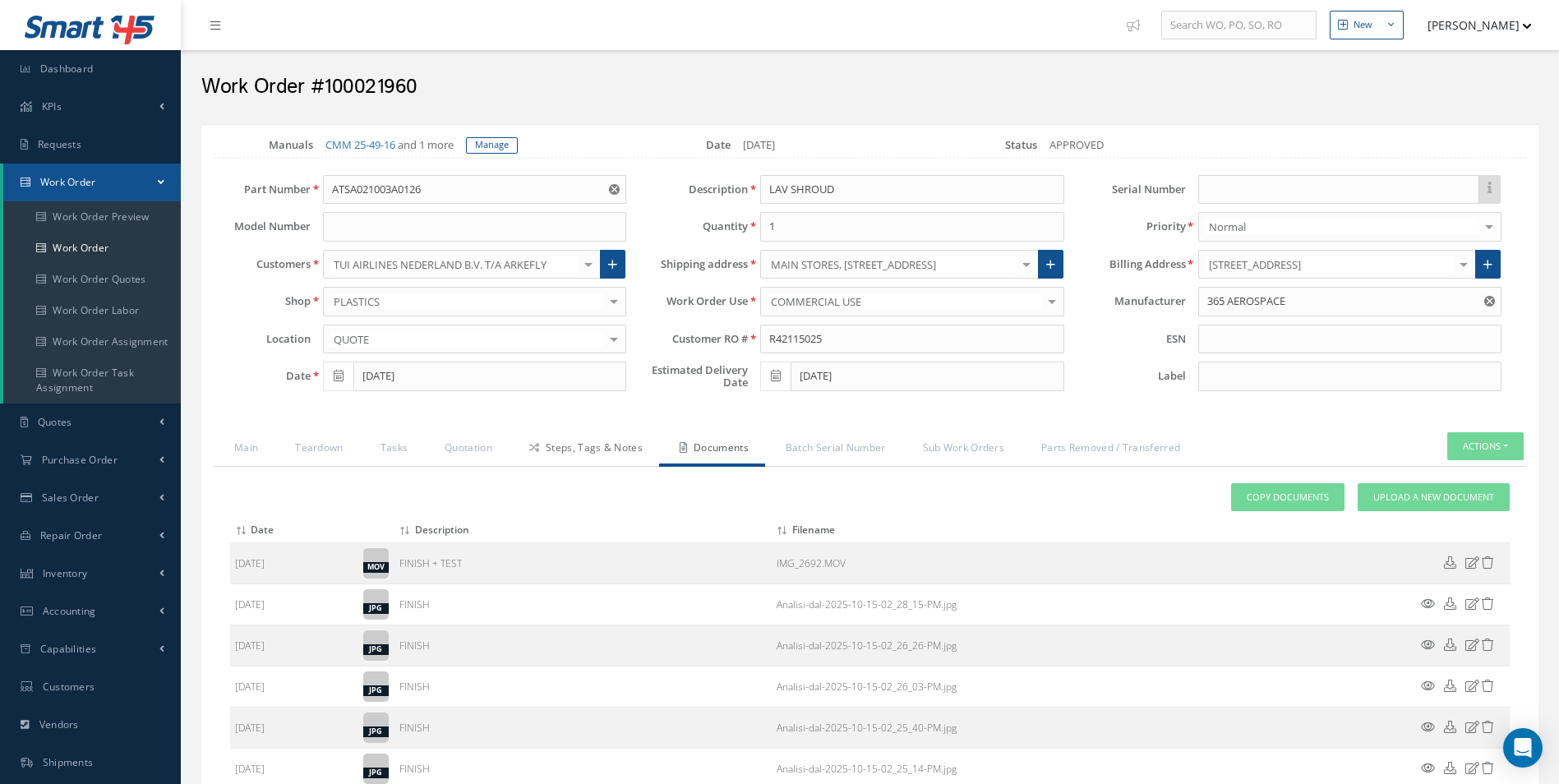
click at [580, 447] on link "Steps, Tags & Notes" at bounding box center [584, 449] width 151 height 34
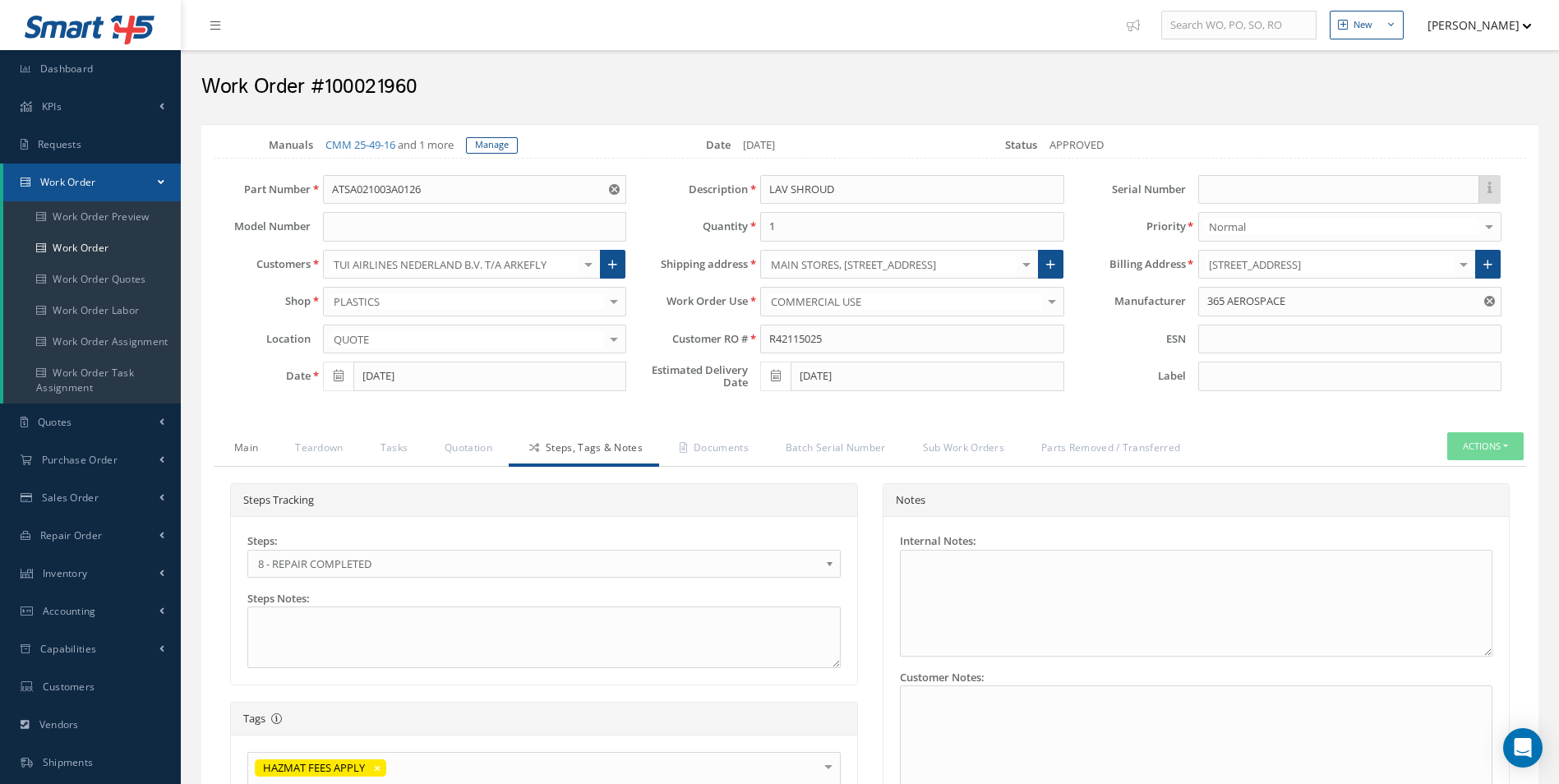
click at [237, 449] on link "Main" at bounding box center [244, 449] width 61 height 34
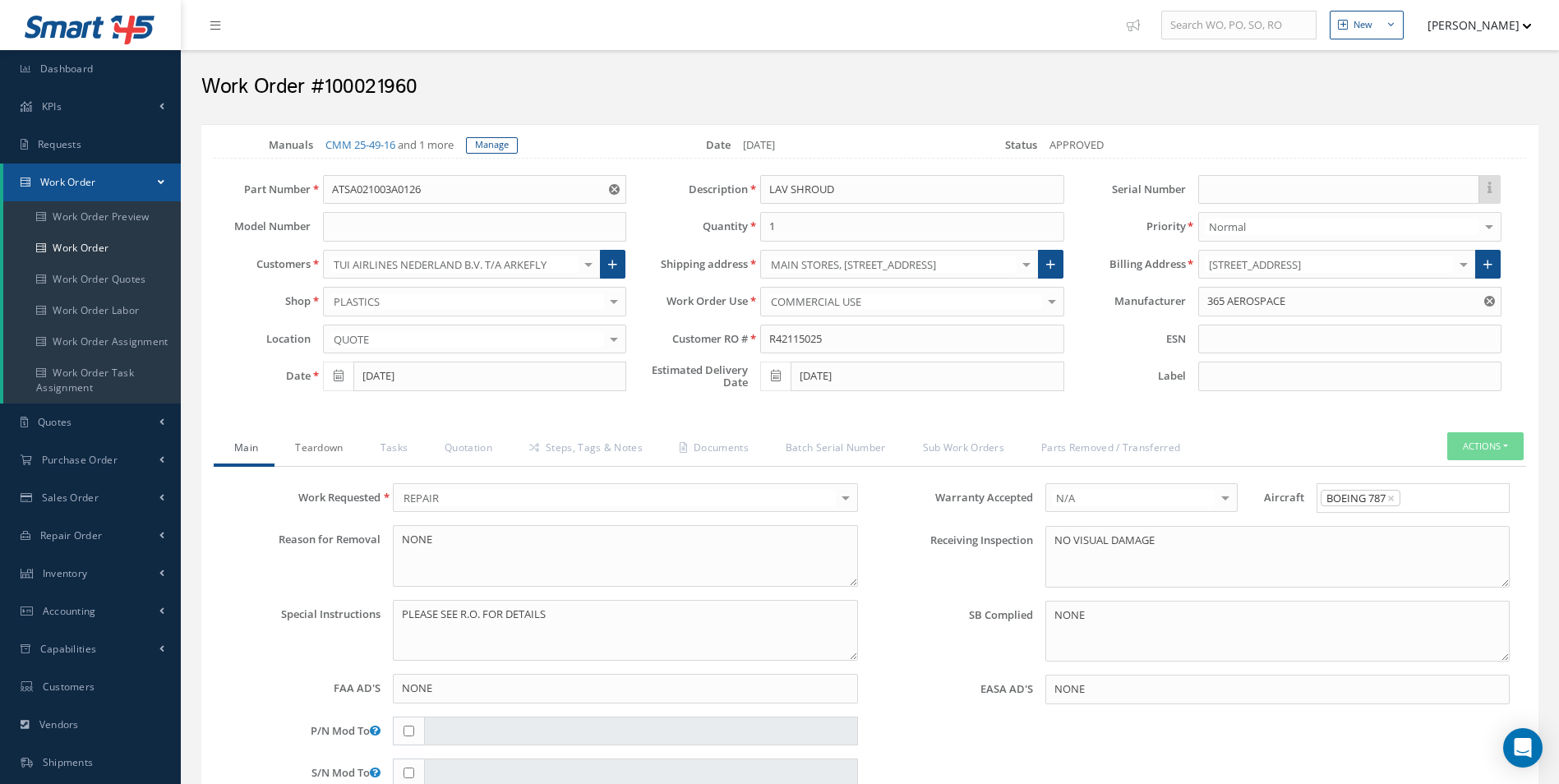
click at [330, 453] on link "Teardown" at bounding box center [317, 449] width 85 height 34
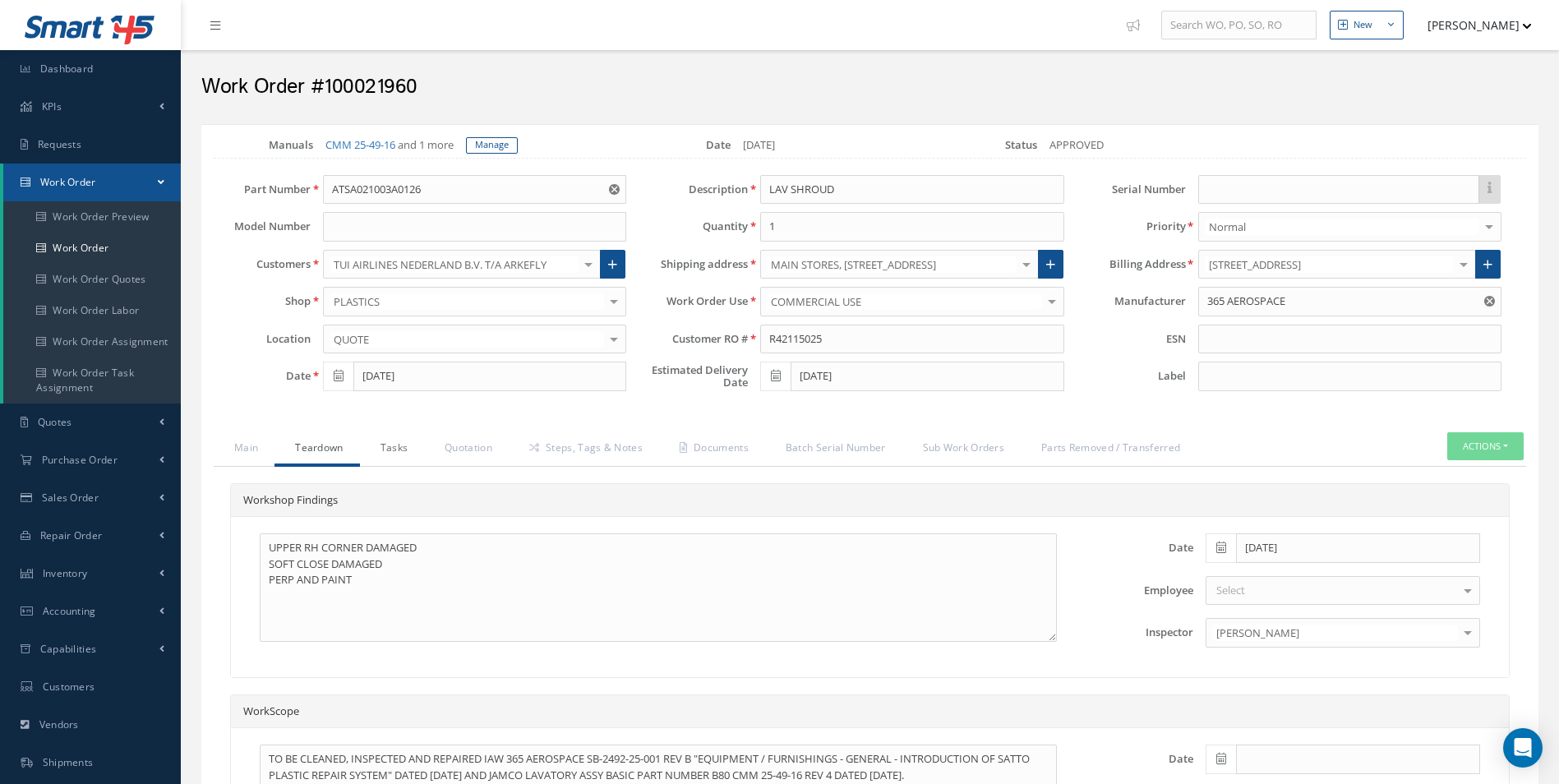
click at [390, 447] on link "Tasks" at bounding box center [392, 449] width 65 height 34
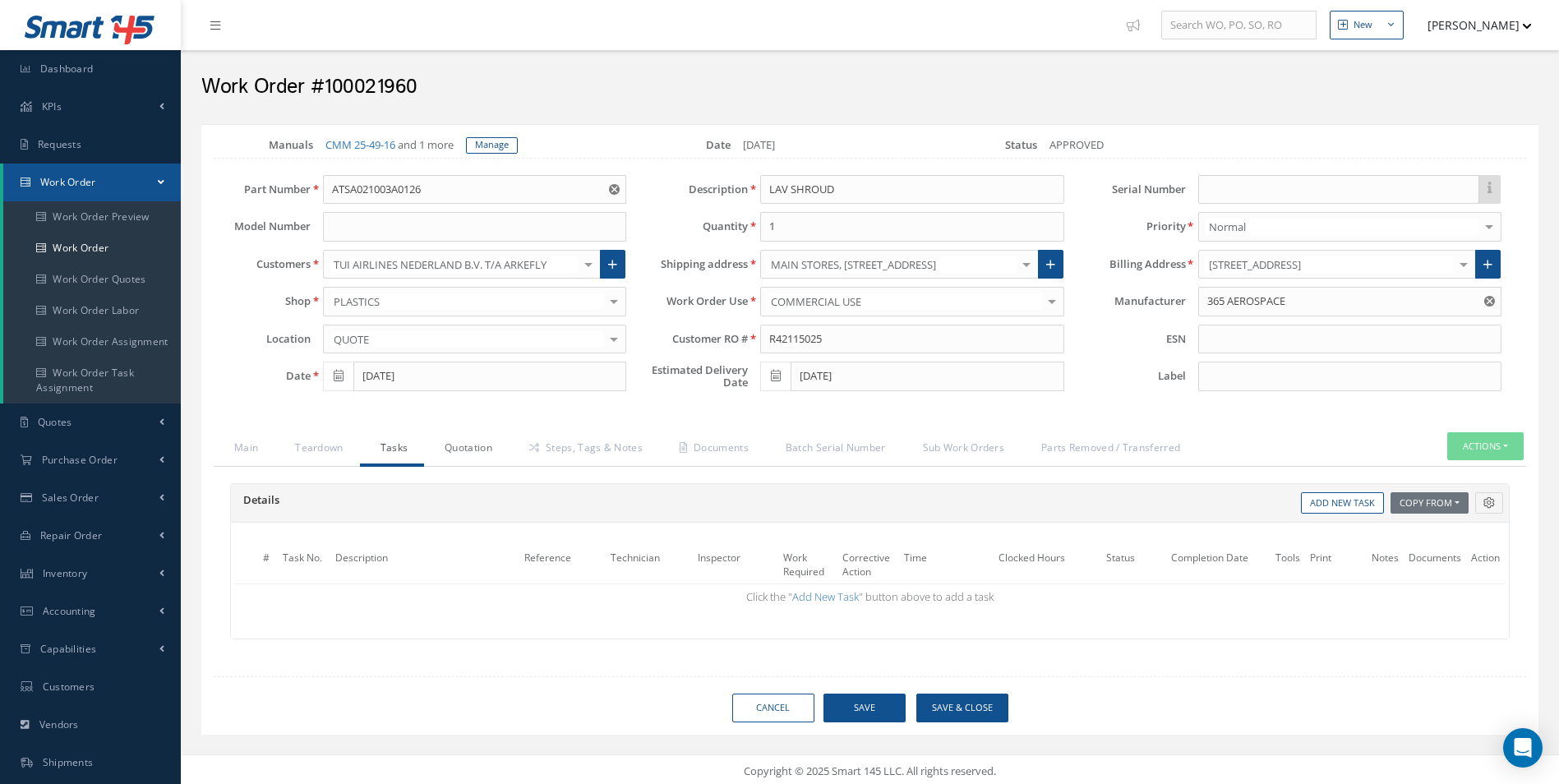
click at [477, 447] on link "Quotation" at bounding box center [466, 449] width 85 height 34
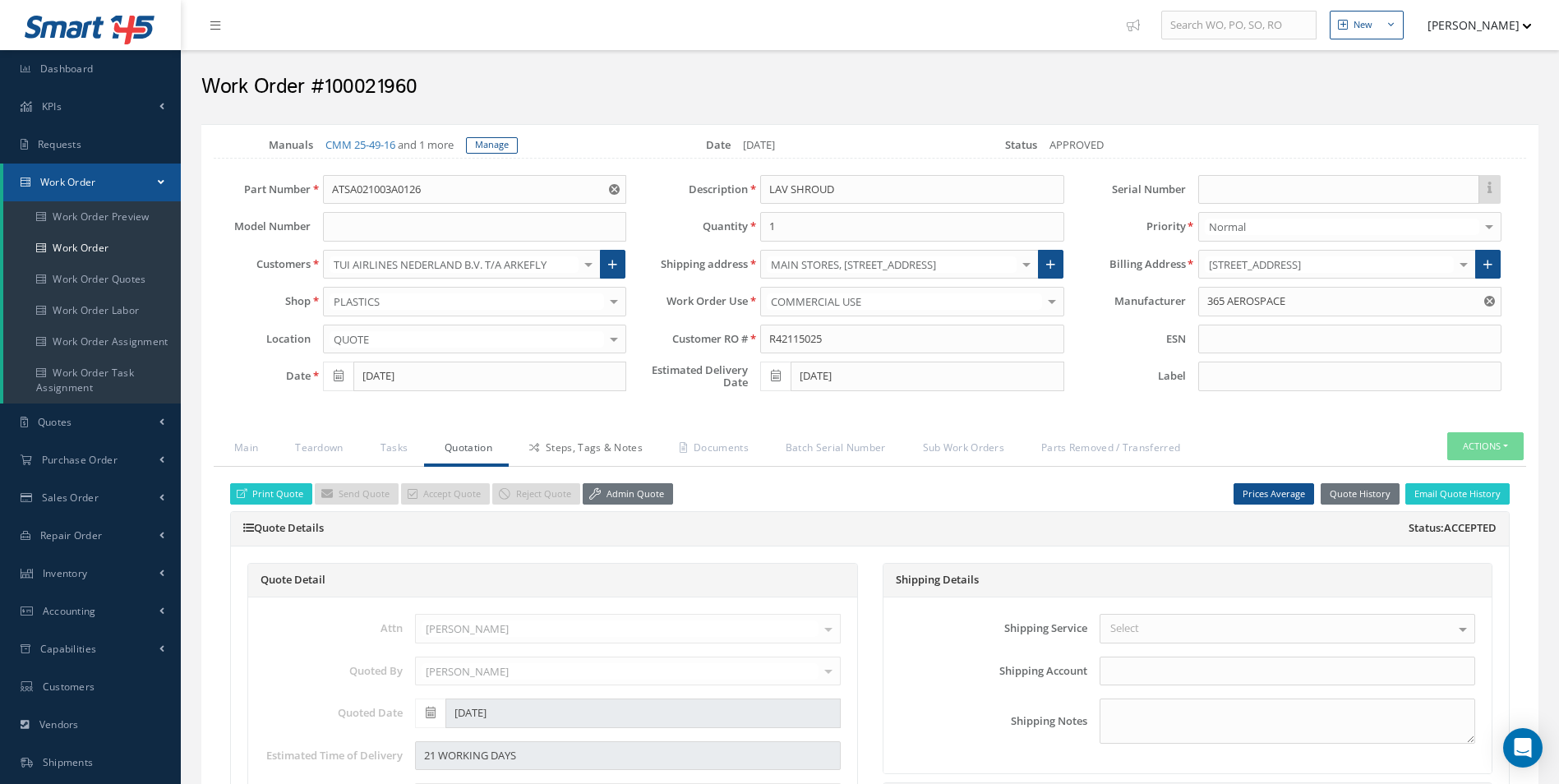
click at [598, 440] on link "Steps, Tags & Notes" at bounding box center [584, 449] width 151 height 34
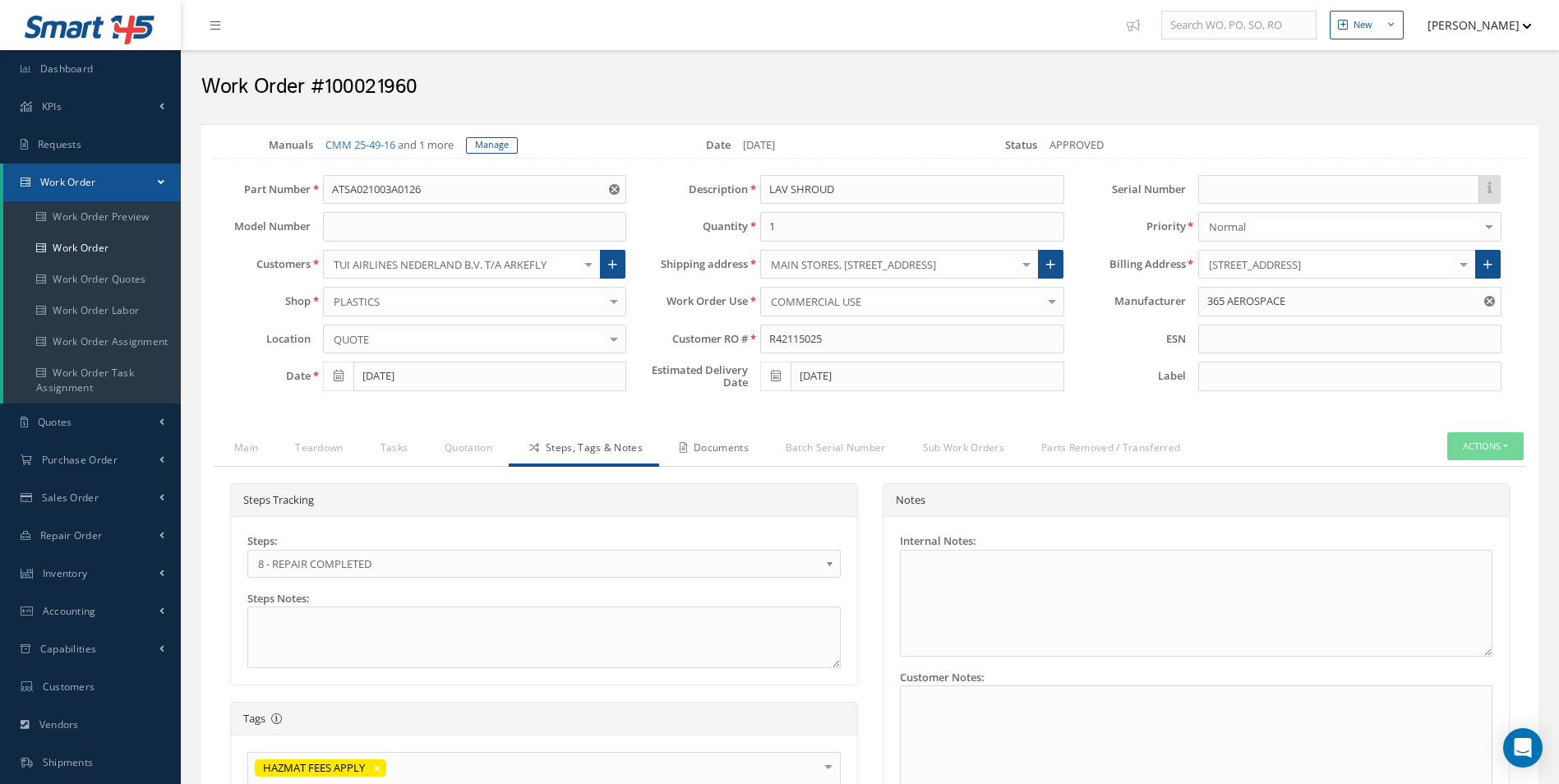
click at [707, 458] on link "Documents" at bounding box center [712, 449] width 106 height 34
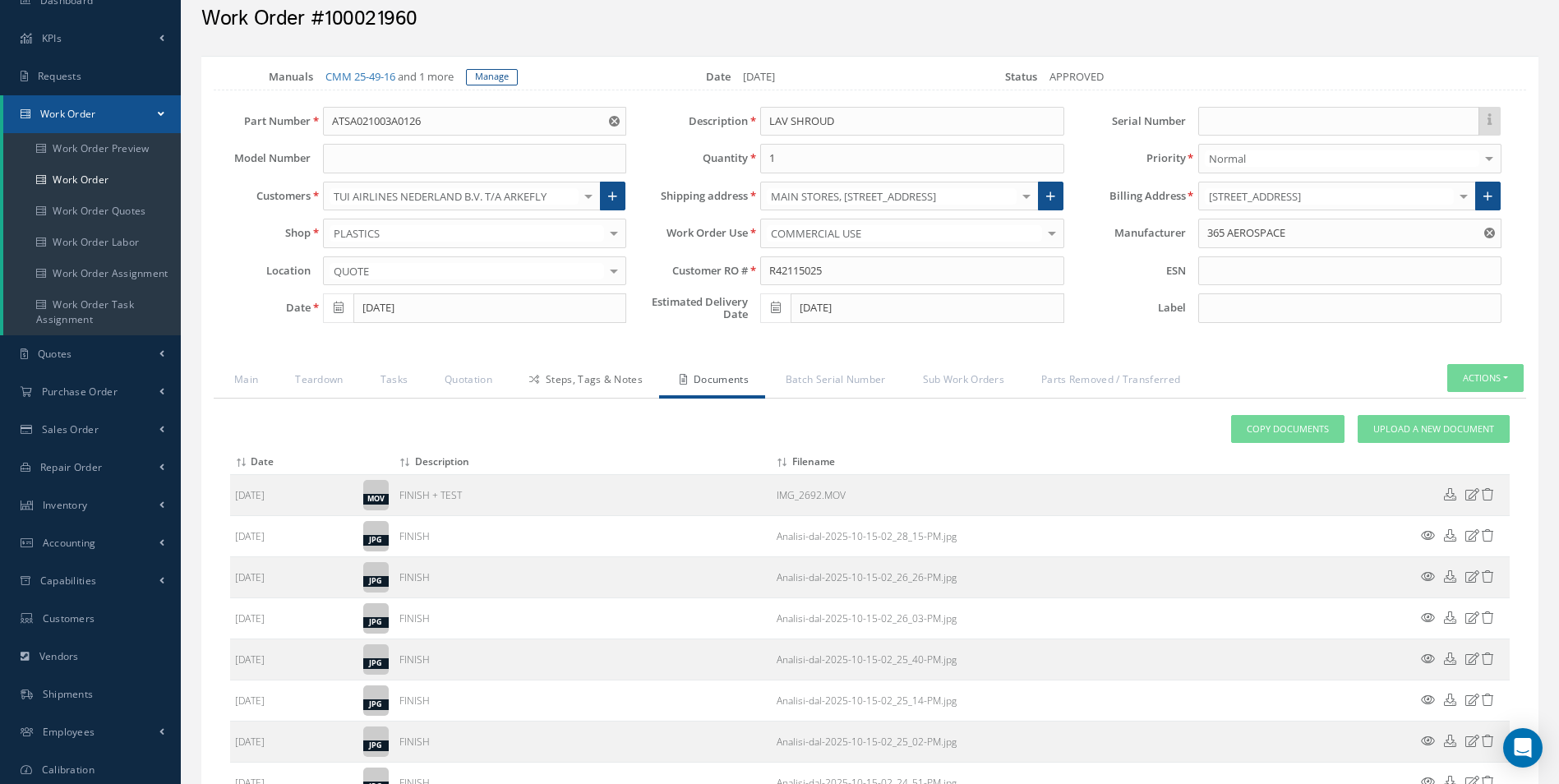
click at [575, 368] on link "Steps, Tags & Notes" at bounding box center [584, 380] width 151 height 34
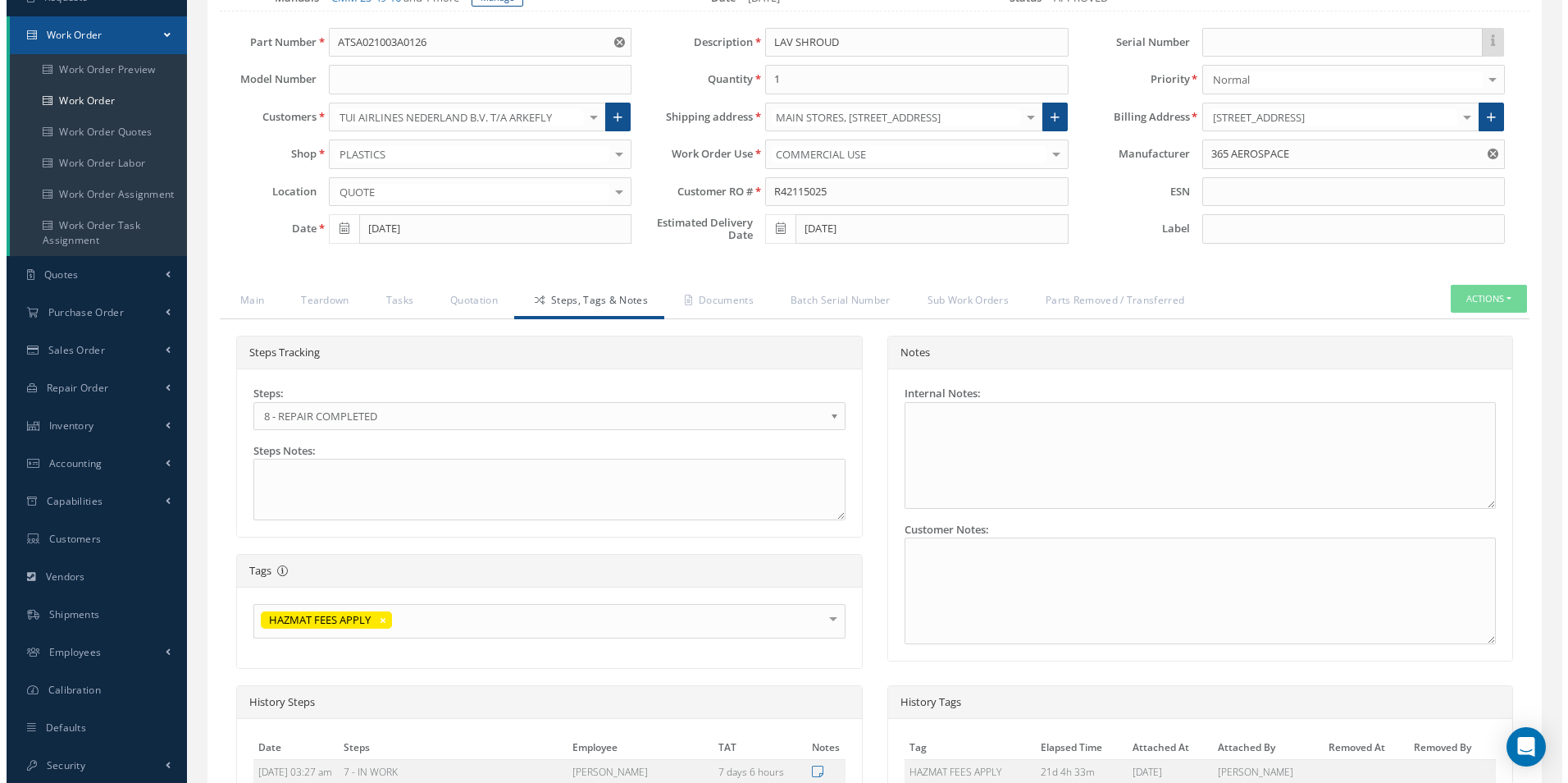
scroll to position [455, 0]
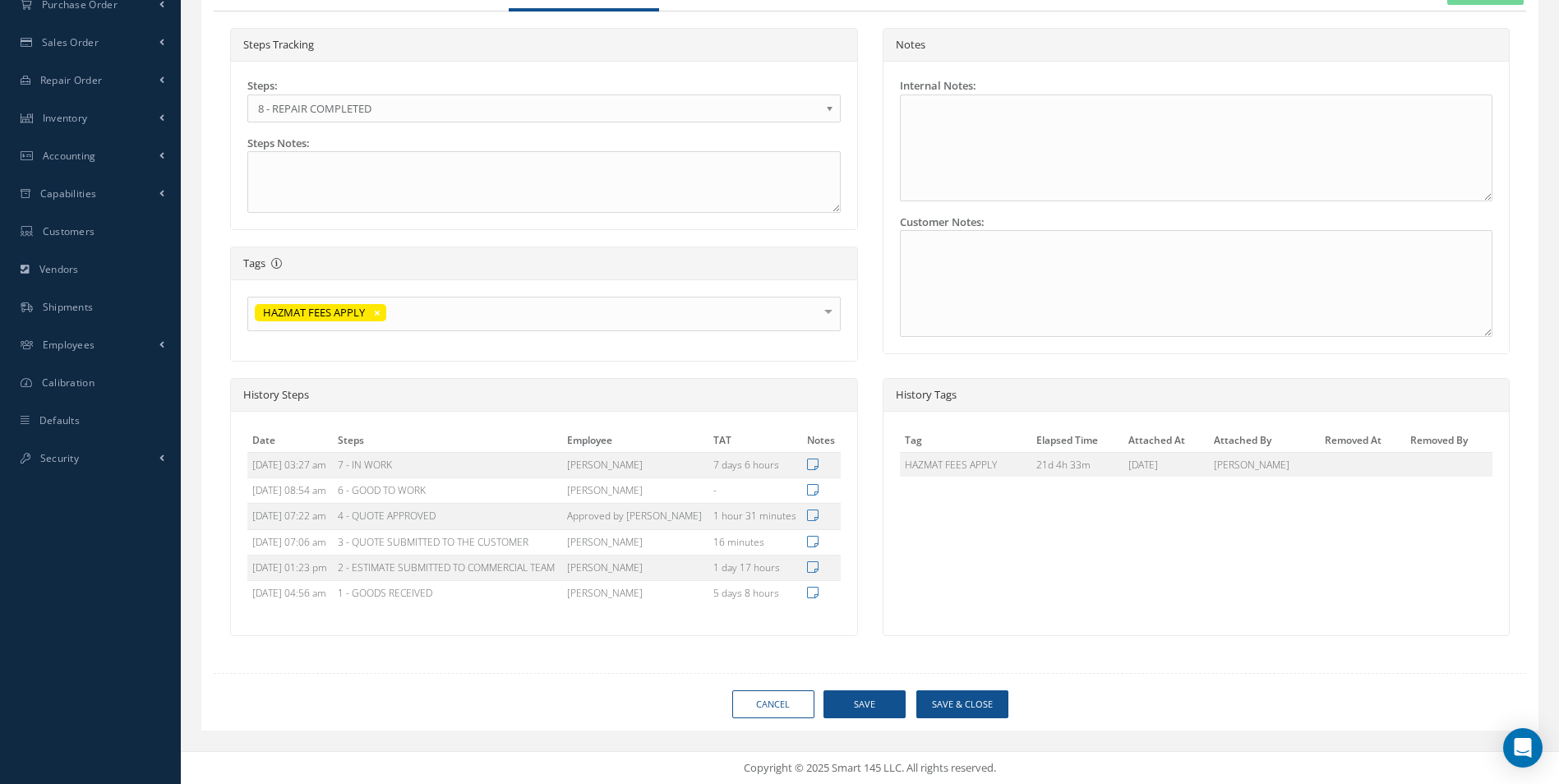
click at [988, 673] on div "Loading… Manuals CMM 25-49-16 and 1 more Manage Date 09/24/2025 Status APPROVED…" at bounding box center [870, 199] width 1337 height 1061
click at [972, 697] on button "Save & Close" at bounding box center [962, 704] width 92 height 29
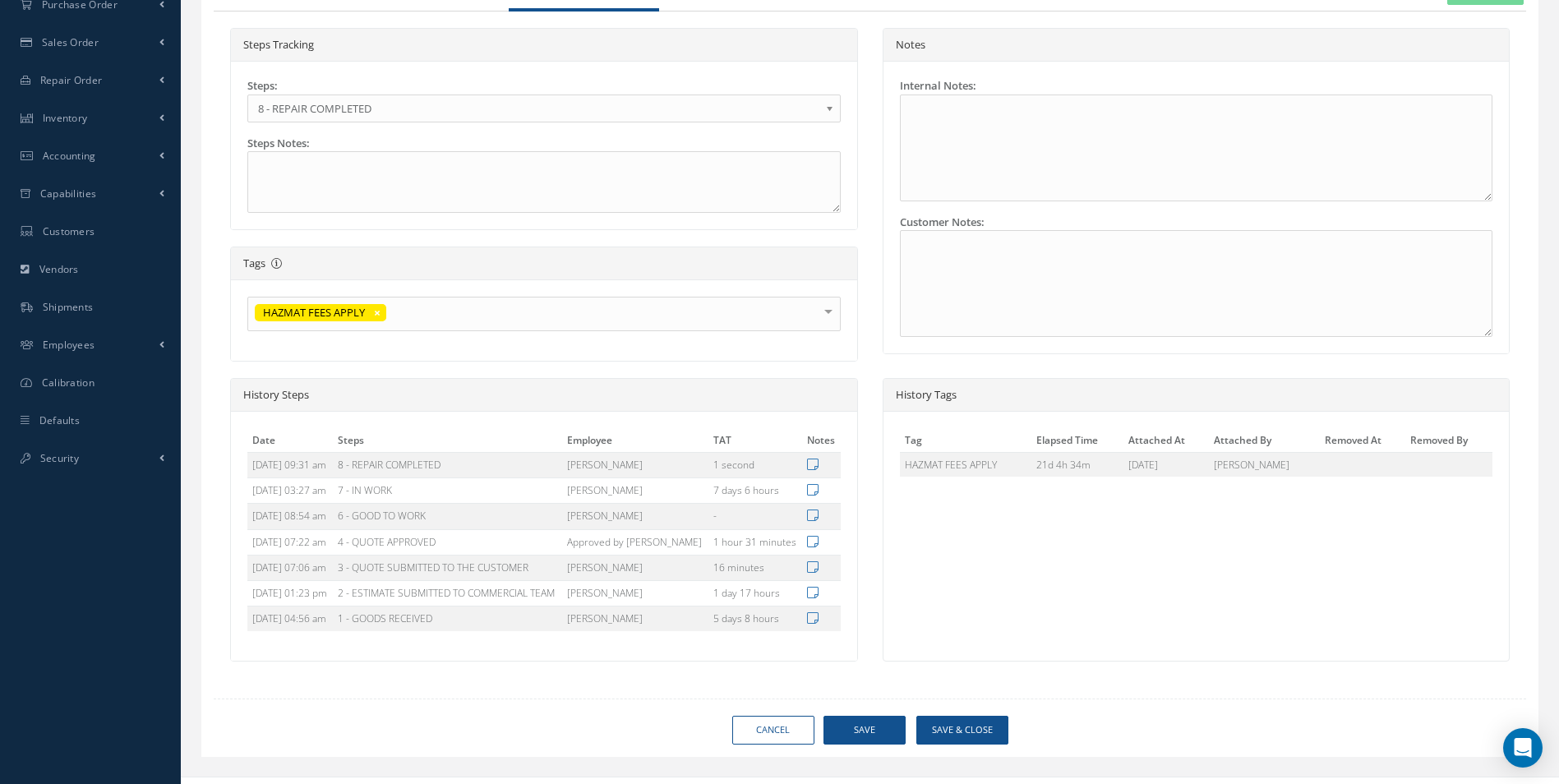
type input "365 AEROSPACE"
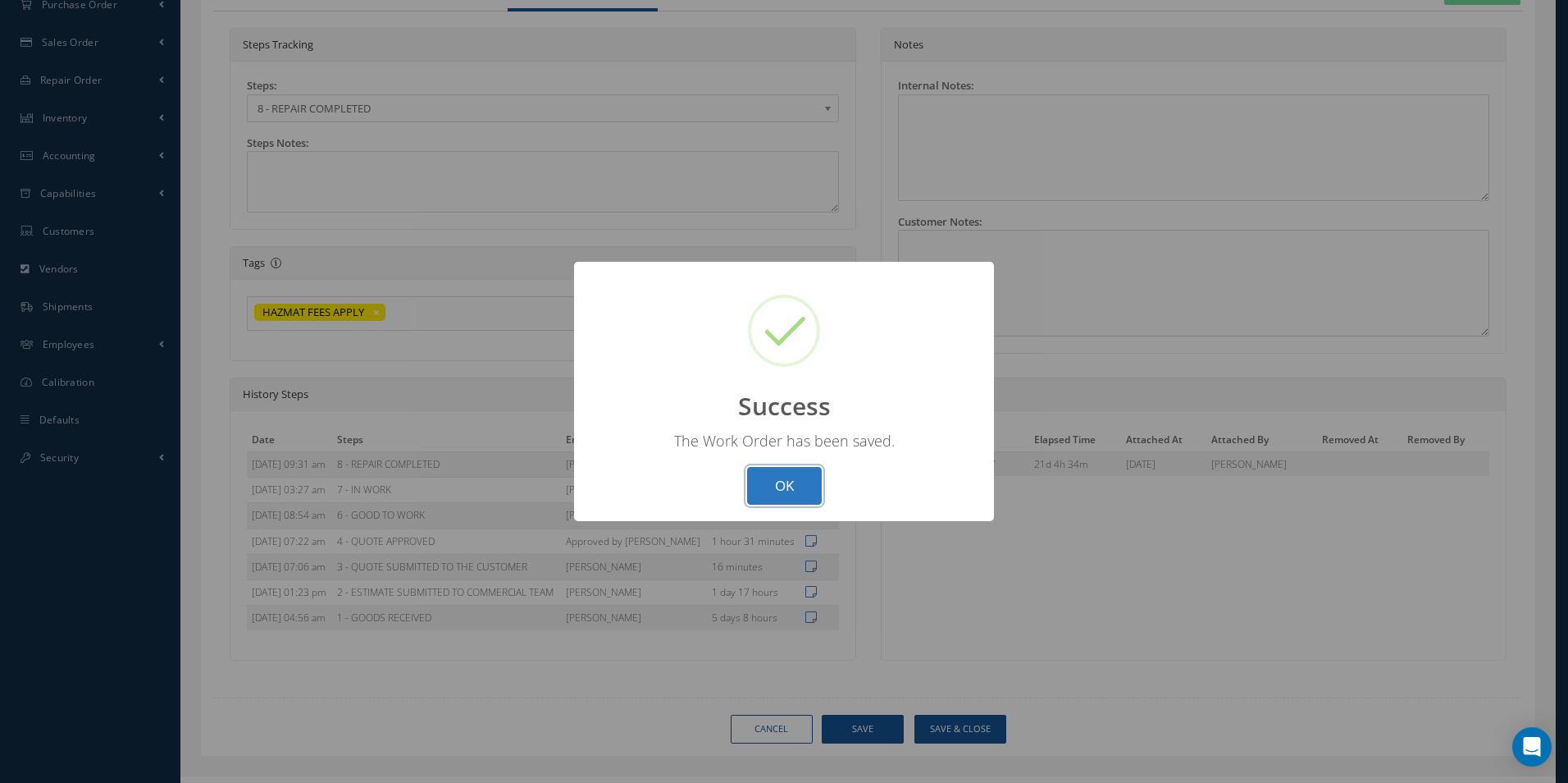
click at [797, 486] on button "OK" at bounding box center [784, 486] width 75 height 38
select select "25"
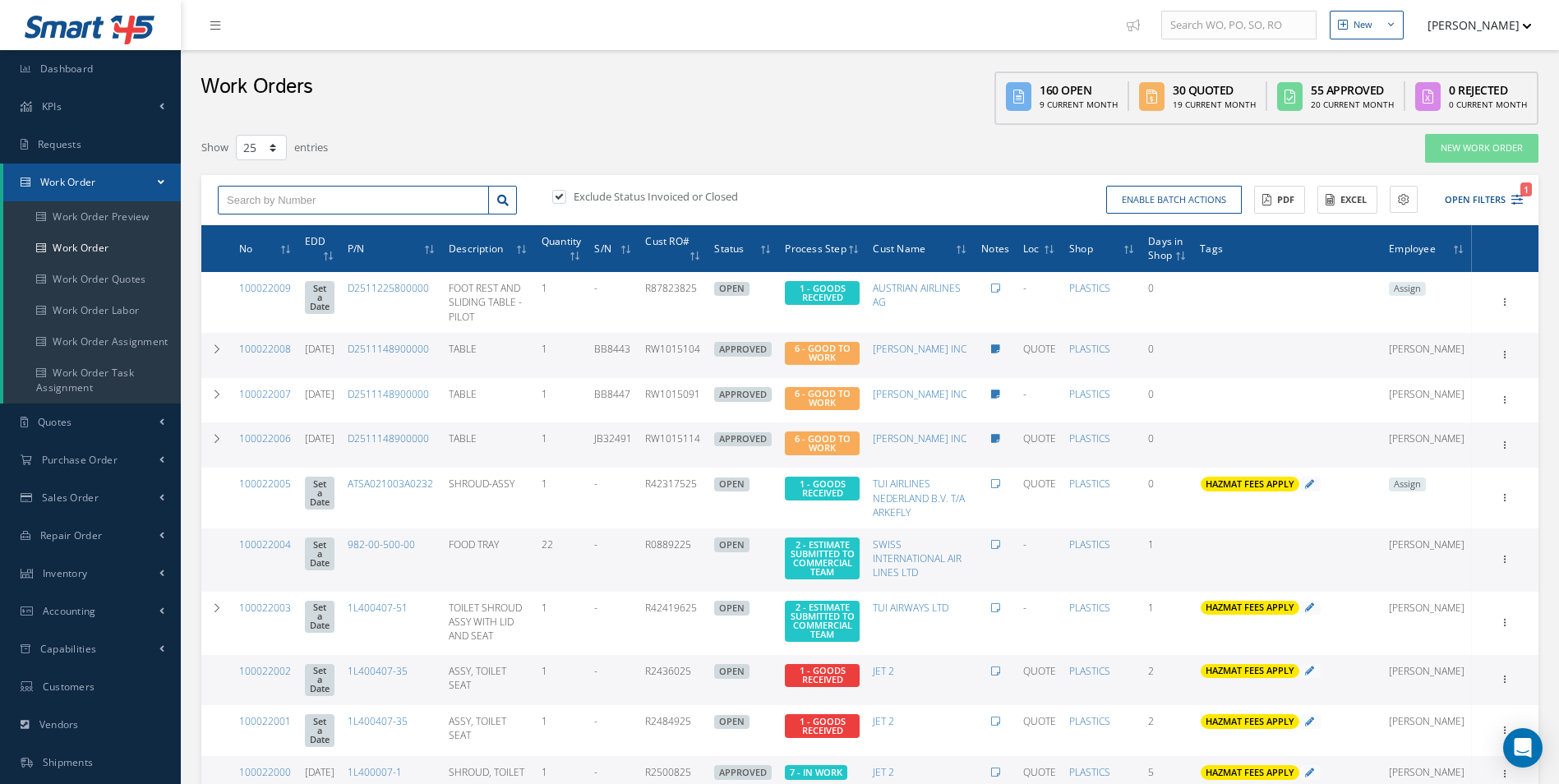
click at [241, 211] on input "text" at bounding box center [354, 201] width 271 height 30
type input "100021960"
click at [263, 221] on div "100021960" at bounding box center [353, 229] width 253 height 17
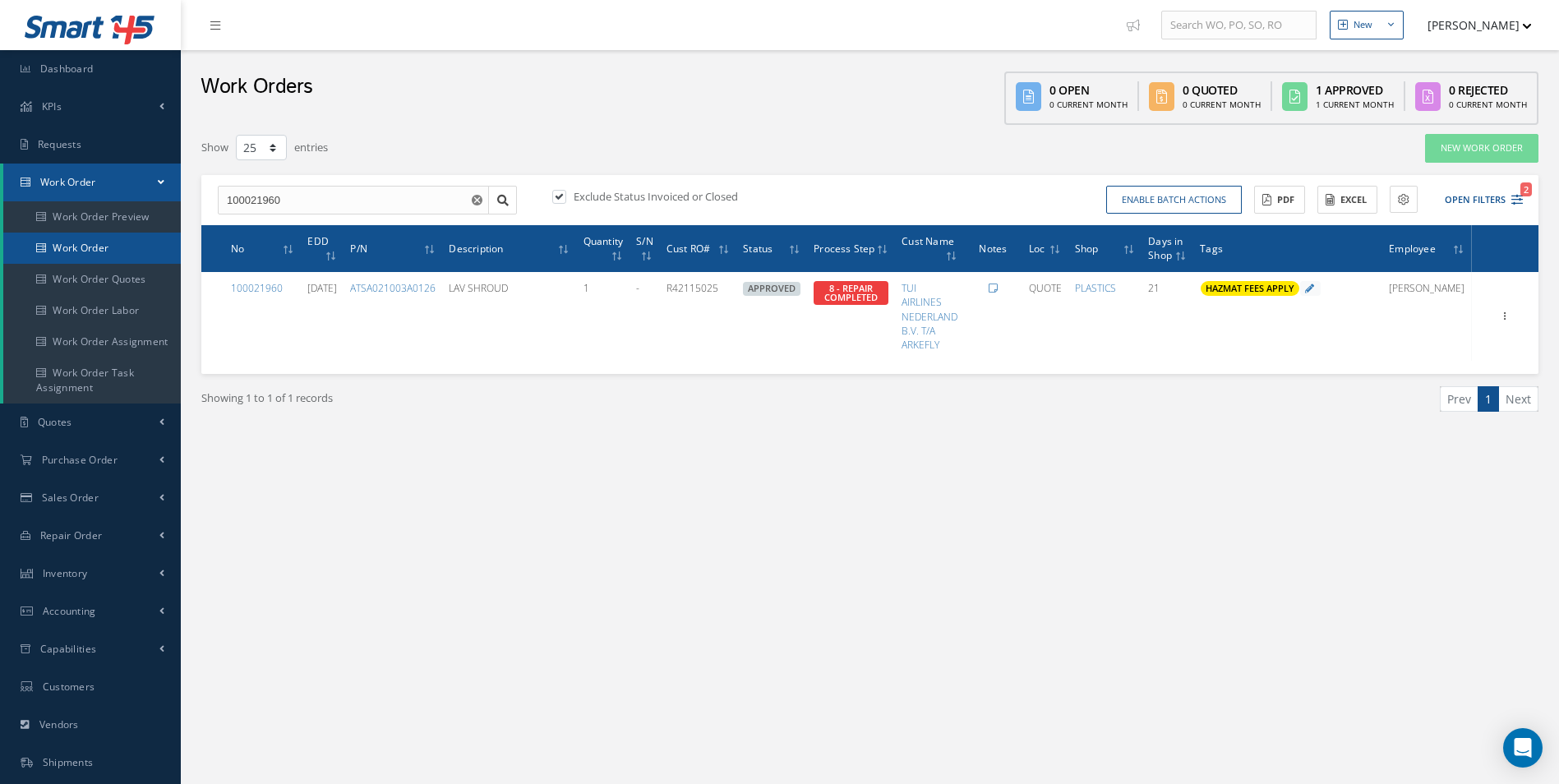
click at [65, 260] on link "Work Order" at bounding box center [92, 248] width 177 height 32
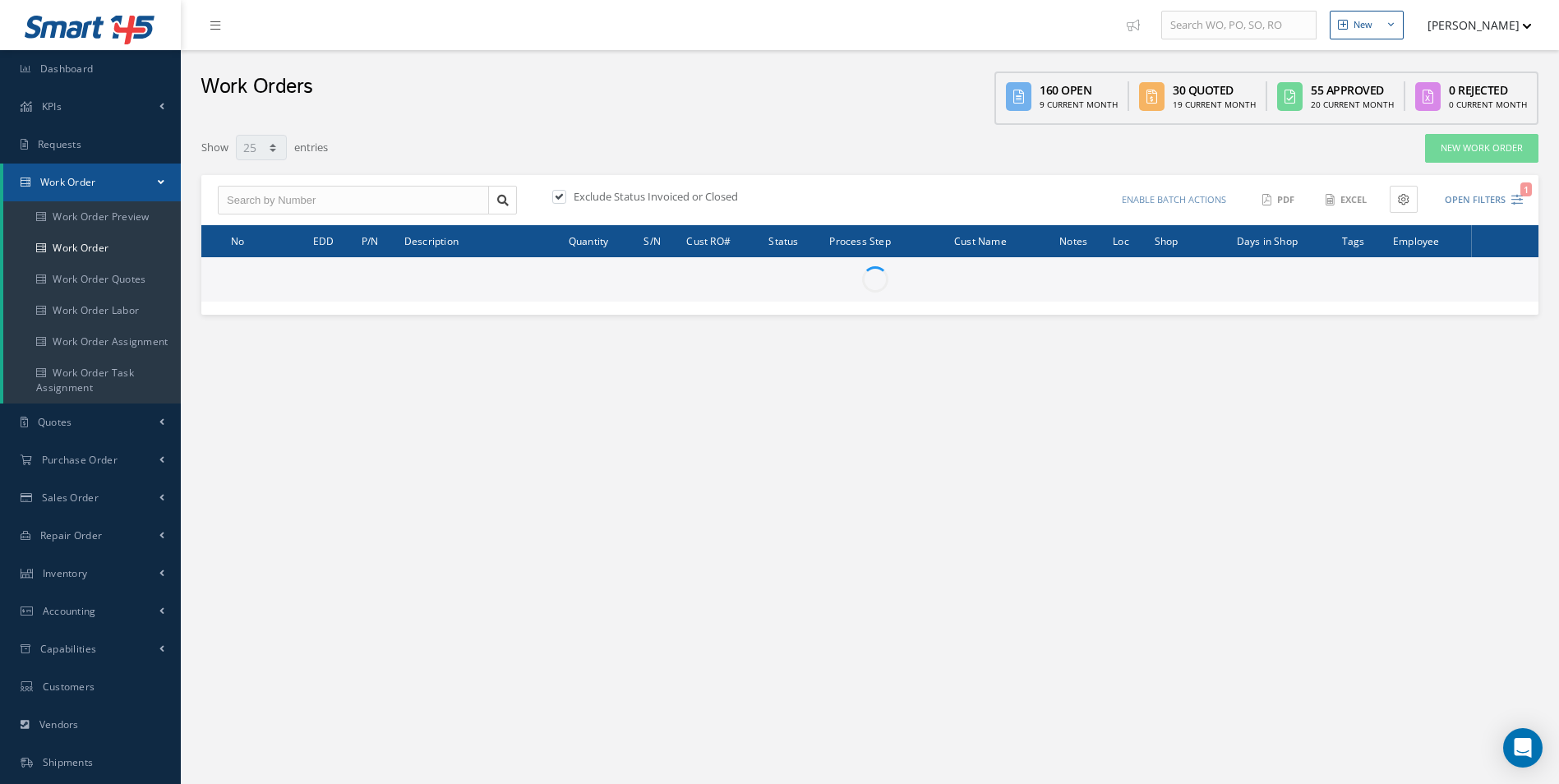
select select "25"
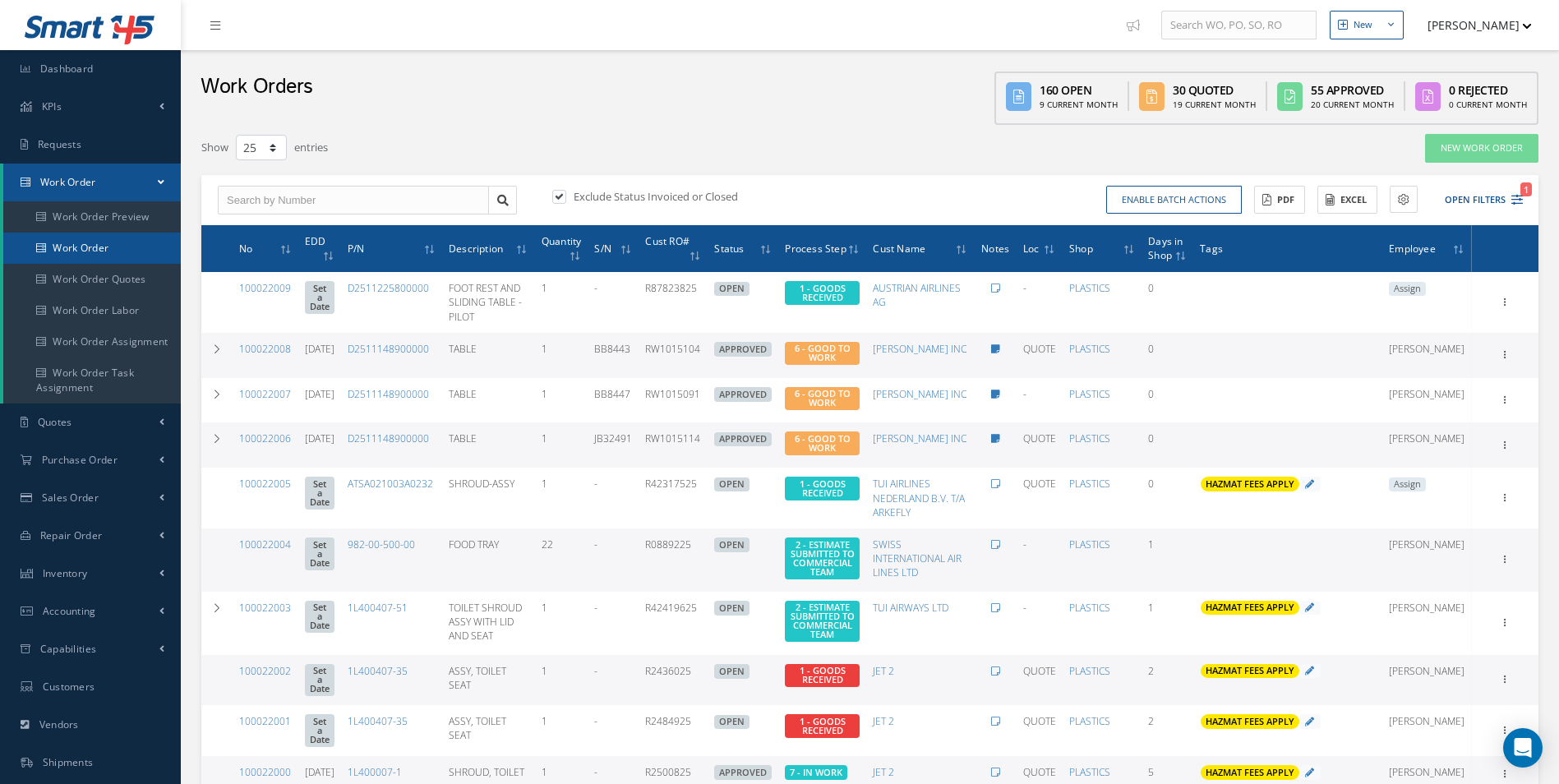
click at [75, 238] on link "Work Order" at bounding box center [92, 248] width 177 height 32
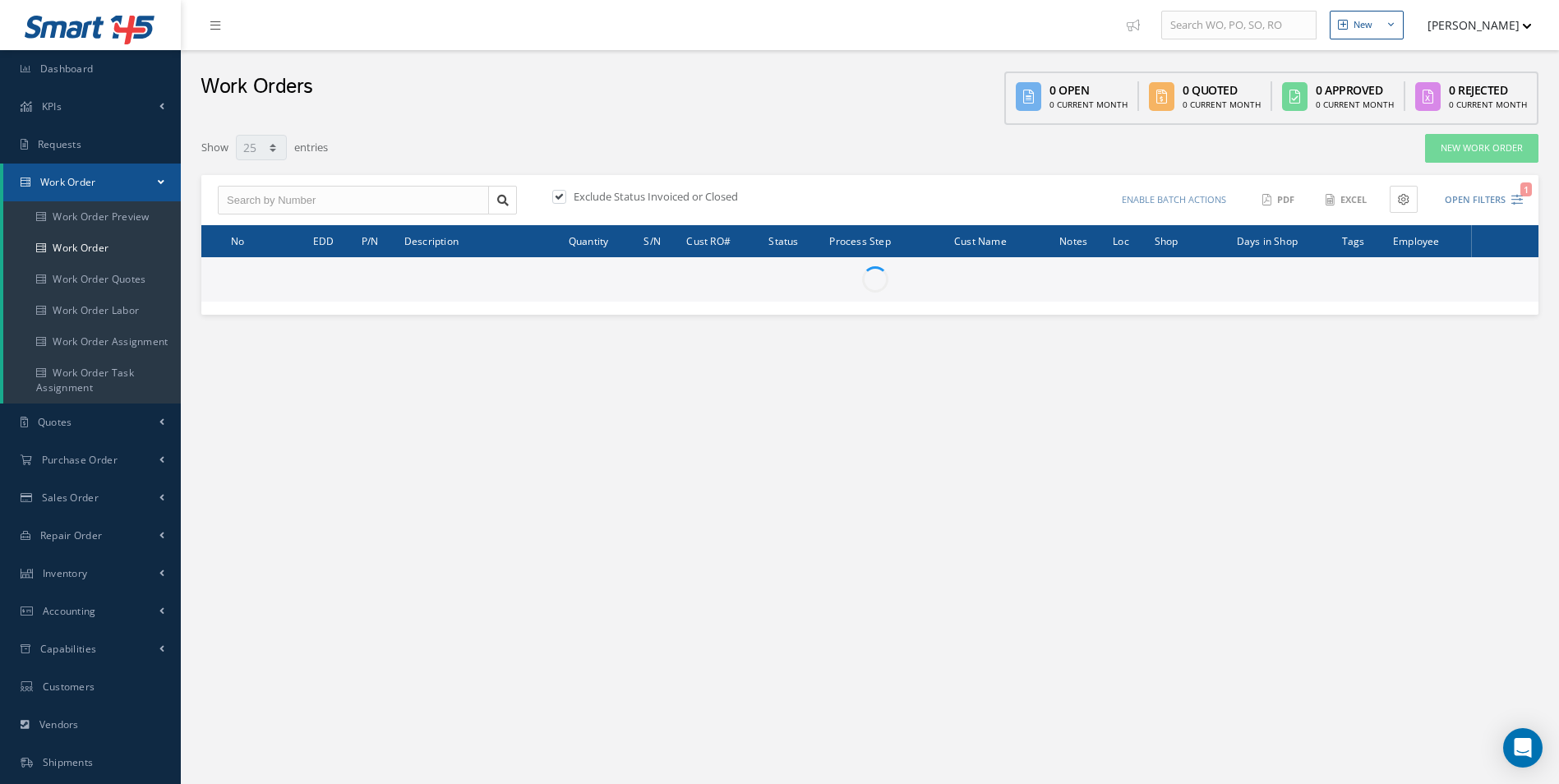
select select "25"
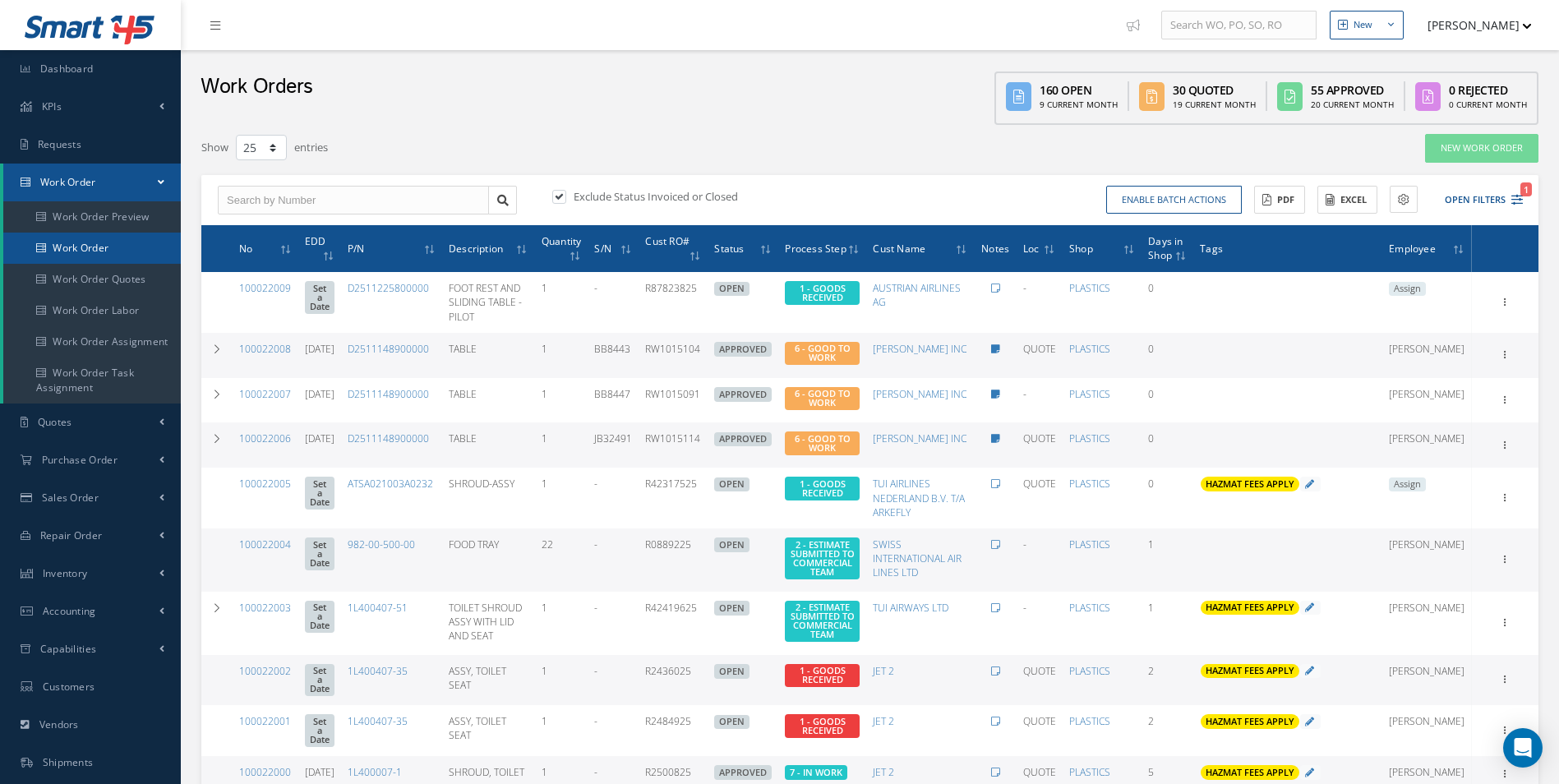
click at [107, 259] on link "Work Order" at bounding box center [92, 248] width 177 height 32
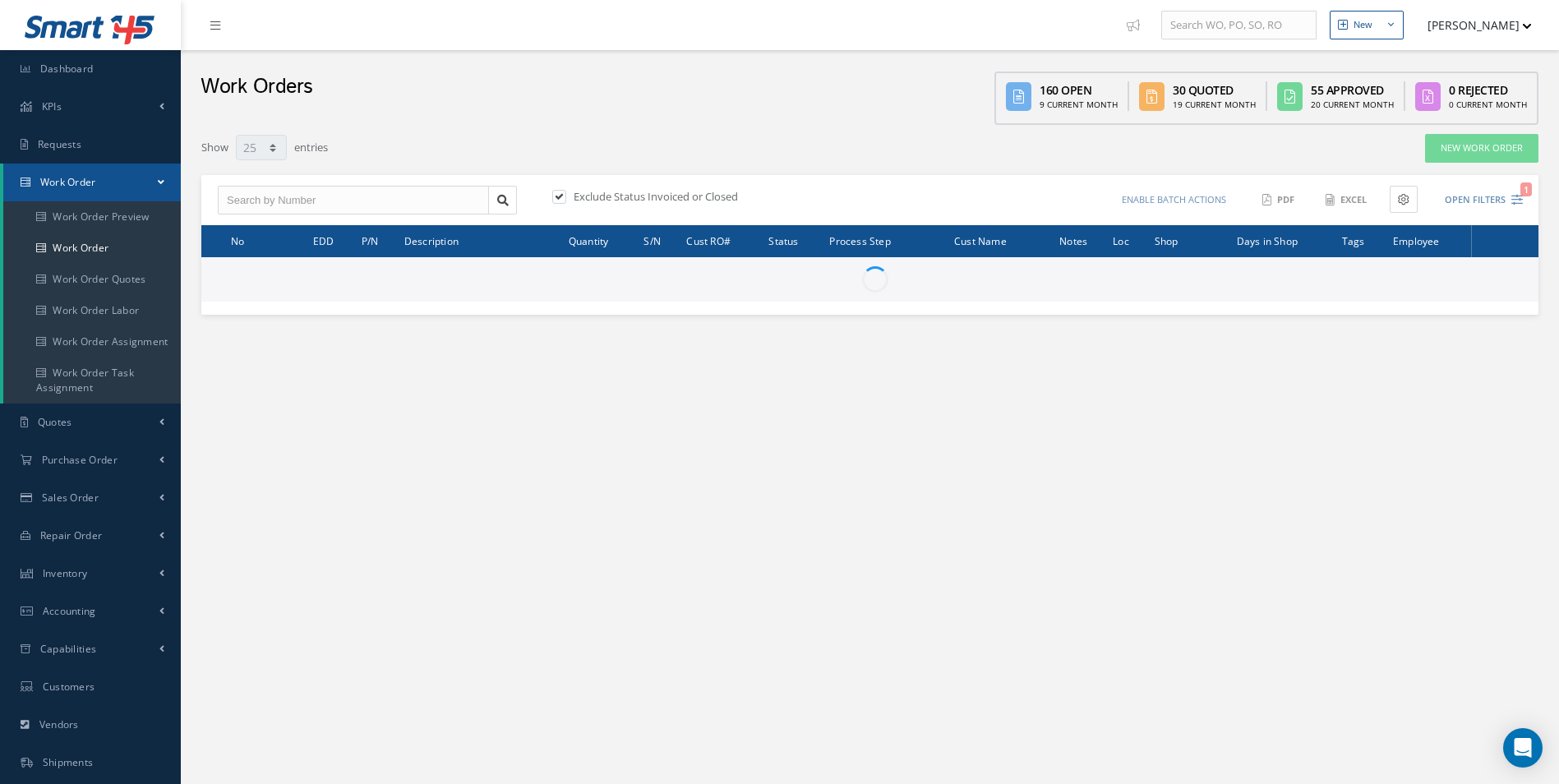
select select "25"
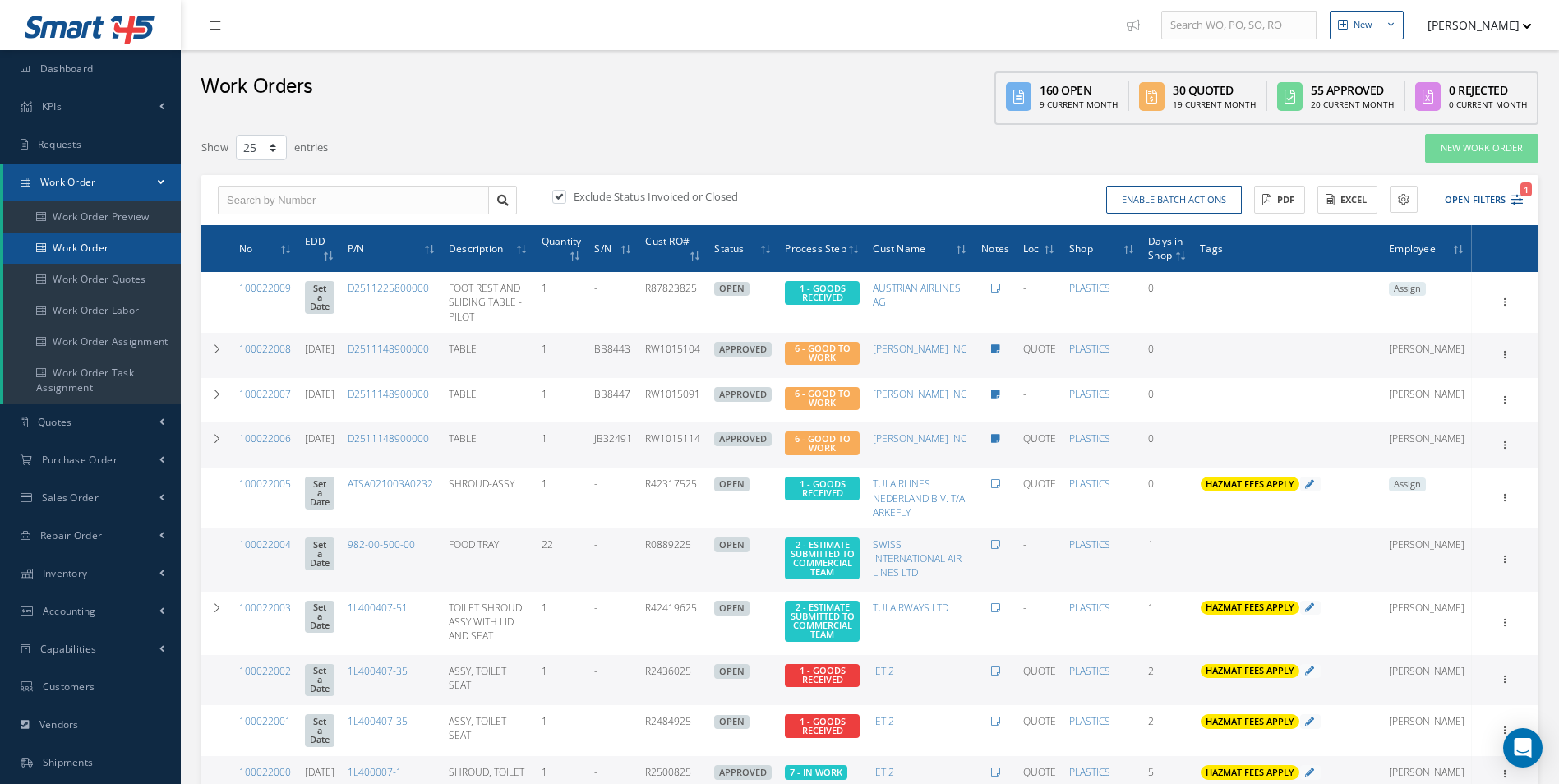
click at [79, 258] on link "Work Order" at bounding box center [92, 248] width 177 height 32
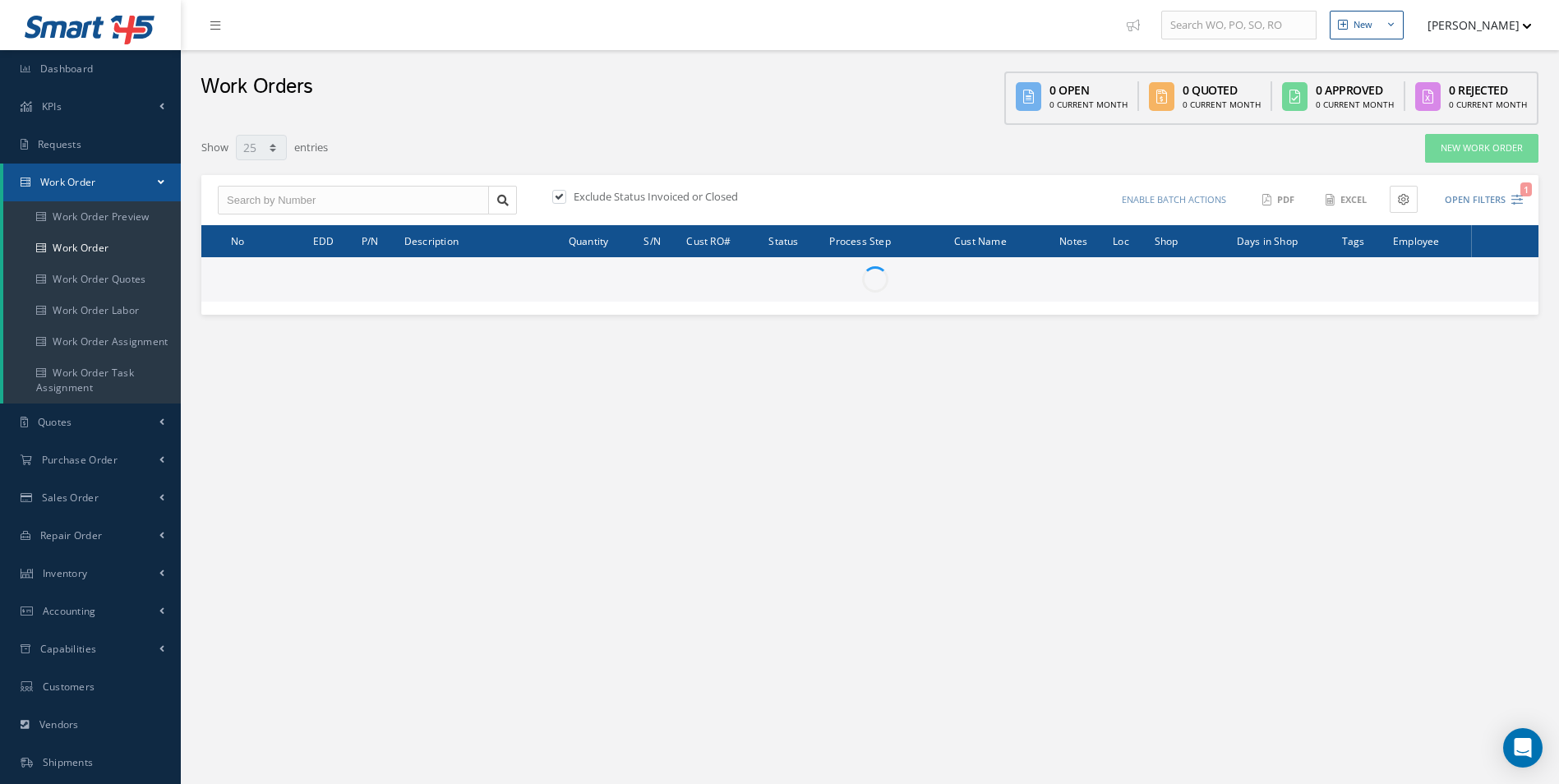
select select "25"
